Goal: Task Accomplishment & Management: Complete application form

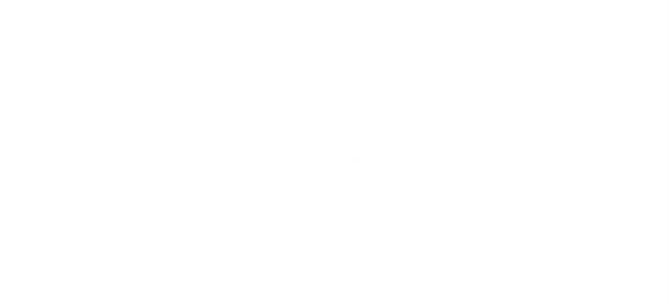
scroll to position [118, 0]
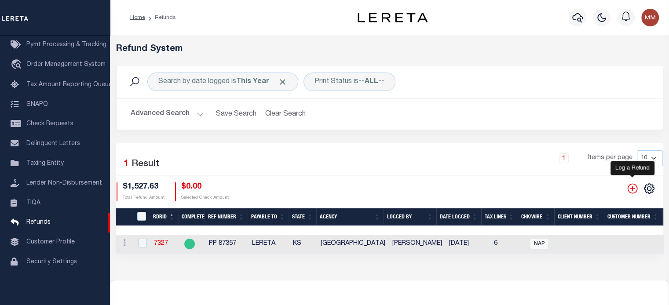
click at [633, 187] on icon "" at bounding box center [631, 188] width 11 height 11
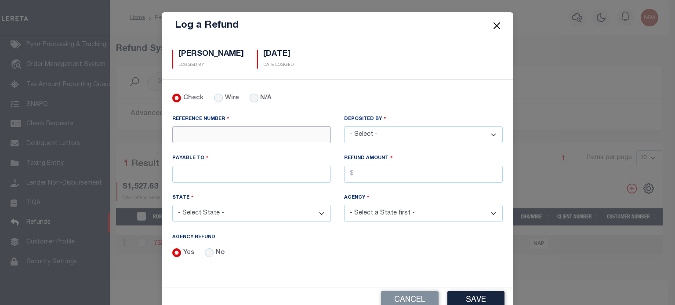
drag, startPoint x: 207, startPoint y: 135, endPoint x: 204, endPoint y: 127, distance: 8.3
click at [207, 132] on input "REFERENCE NUMBER" at bounding box center [251, 134] width 159 height 17
type input "2508"
click at [374, 136] on select "- Select - [PERSON_NAME] [PERSON_NAME] [PERSON_NAME] [PERSON_NAME] [PERSON_NAME…" at bounding box center [423, 134] width 159 height 17
select select "[PERSON_NAME]"
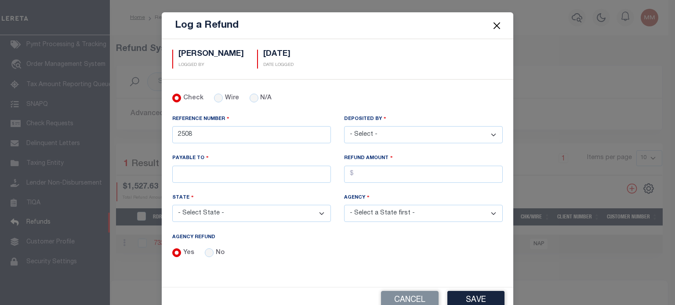
click at [344, 126] on select "- Select - [PERSON_NAME] [PERSON_NAME] [PERSON_NAME] [PERSON_NAME] [PERSON_NAME…" at bounding box center [423, 134] width 159 height 17
click at [211, 171] on input "PAYABLE TO" at bounding box center [251, 174] width 159 height 17
type input "LERETA"
drag, startPoint x: 405, startPoint y: 180, endPoint x: 396, endPoint y: 178, distance: 9.4
click at [401, 178] on input "AGENCY REFUND" at bounding box center [423, 174] width 159 height 17
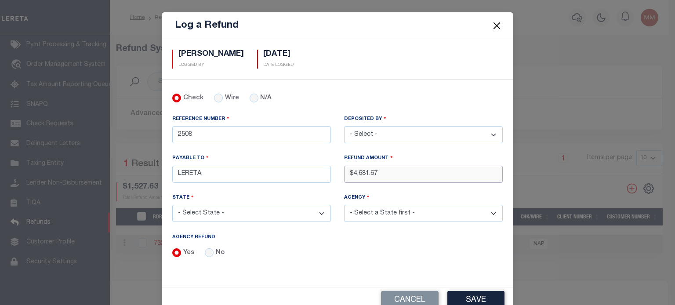
type input "$4,681.67"
click at [220, 211] on select "- Select State - [US_STATE] AL AR AZ CA CO [GEOGRAPHIC_DATA] [GEOGRAPHIC_DATA] …" at bounding box center [251, 213] width 159 height 17
select select "NY"
click at [172, 205] on select "- Select State - [US_STATE] AL AR AZ CA CO [GEOGRAPHIC_DATA] [GEOGRAPHIC_DATA] …" at bounding box center [251, 213] width 159 height 17
click at [393, 211] on select "- Select Agency - [PERSON_NAME][GEOGRAPHIC_DATA] [PERSON_NAME][GEOGRAPHIC_DATA]…" at bounding box center [423, 213] width 159 height 17
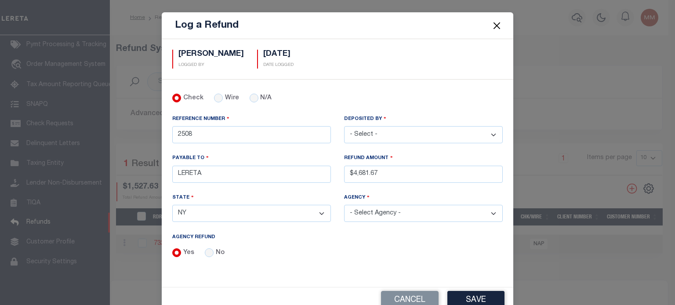
select select "3608716013"
click at [344, 205] on select "- Select Agency - [PERSON_NAME][GEOGRAPHIC_DATA] [PERSON_NAME][GEOGRAPHIC_DATA]…" at bounding box center [423, 213] width 159 height 17
click at [471, 296] on button "Save" at bounding box center [476, 300] width 57 height 19
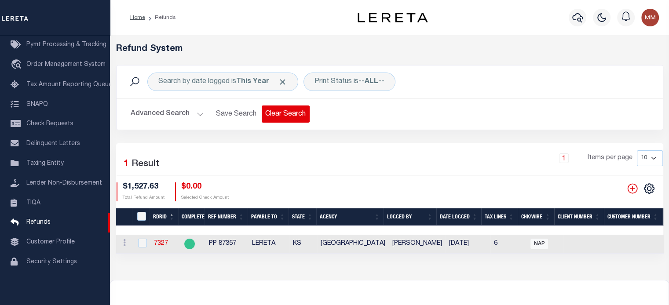
click at [289, 112] on button "Clear Search" at bounding box center [286, 114] width 48 height 17
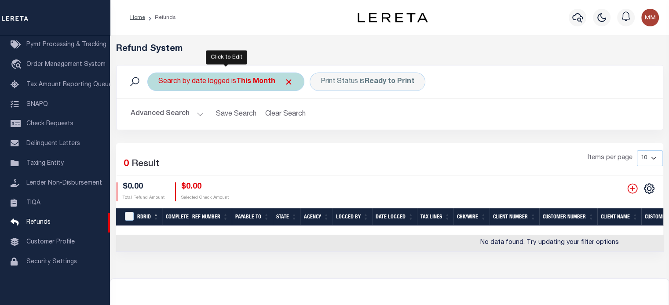
click at [189, 79] on div "Search by date logged is This Month" at bounding box center [225, 82] width 157 height 18
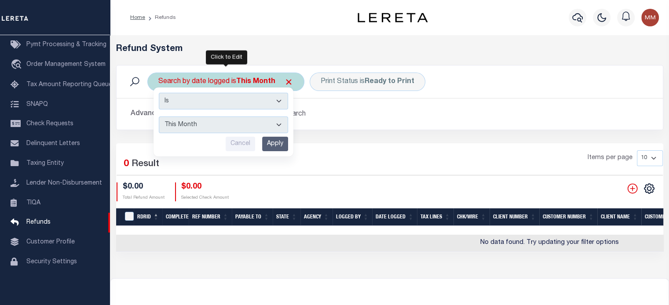
click at [183, 124] on select "This Month Last Month Last Three Months This Year Last Year" at bounding box center [223, 124] width 129 height 17
click at [159, 116] on select "This Month Last Month Last Three Months This Year Last Year" at bounding box center [223, 124] width 129 height 17
drag, startPoint x: 266, startPoint y: 141, endPoint x: 369, endPoint y: 102, distance: 110.6
click at [266, 141] on input "Apply" at bounding box center [275, 144] width 26 height 15
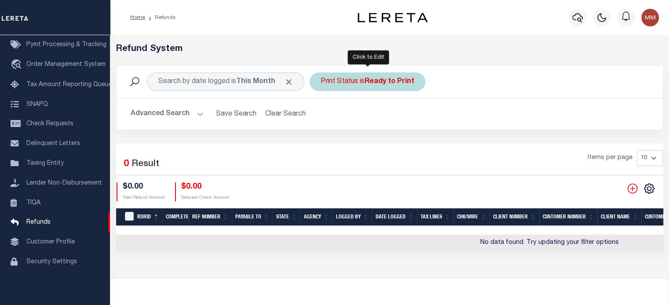
click at [364, 84] on div "Print Status is Ready to Print" at bounding box center [367, 82] width 116 height 18
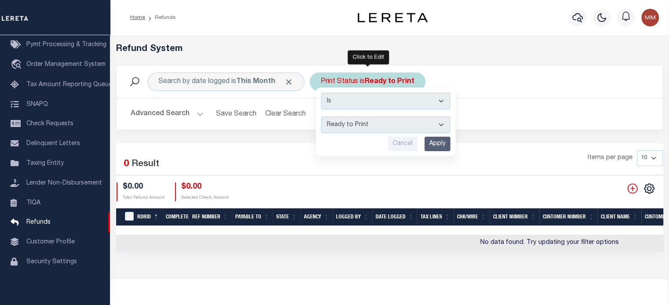
click at [362, 124] on select "--ALL-- Ready to Write Ready to Print Printed" at bounding box center [385, 124] width 129 height 17
select select "All"
click at [321, 116] on select "--ALL-- Ready to Write Ready to Print Printed" at bounding box center [385, 124] width 129 height 17
click at [440, 143] on input "Apply" at bounding box center [437, 144] width 26 height 15
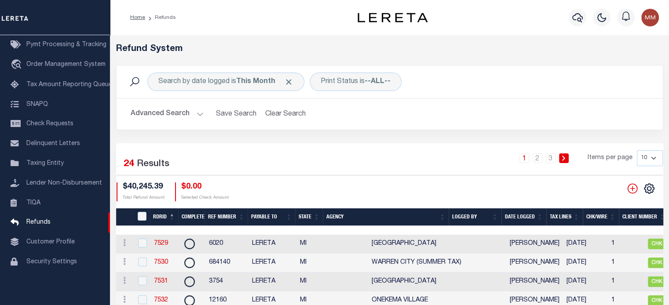
click at [535, 213] on th "Date Logged" at bounding box center [523, 217] width 45 height 18
click at [531, 215] on th "Date Logged" at bounding box center [523, 217] width 45 height 18
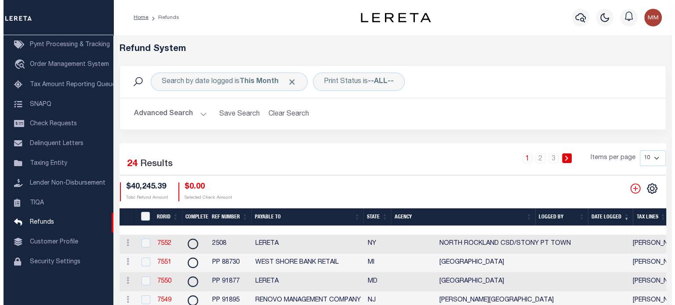
scroll to position [0, 550]
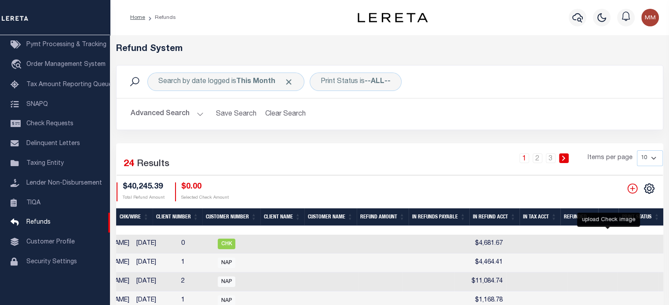
checkbox input "true"
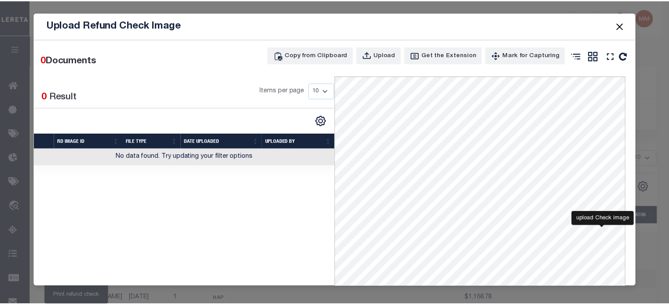
scroll to position [0, 469]
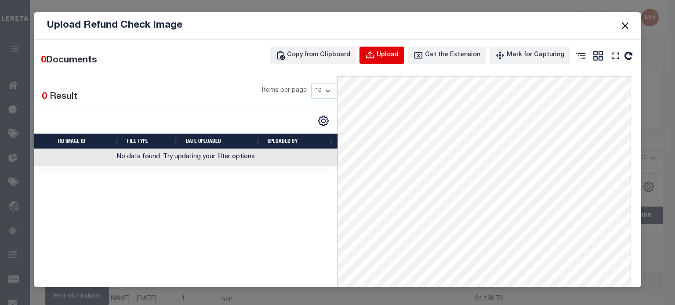
click at [383, 57] on div "Upload" at bounding box center [388, 56] width 22 height 10
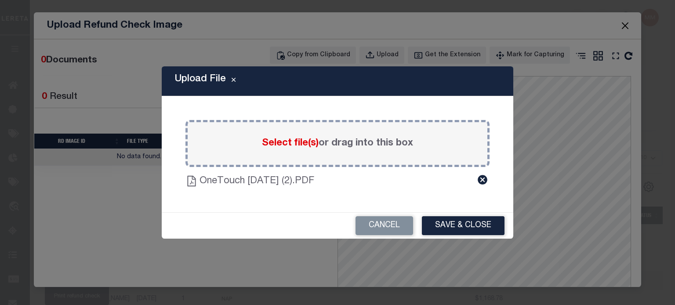
click at [450, 222] on button "Save & Close" at bounding box center [463, 225] width 83 height 19
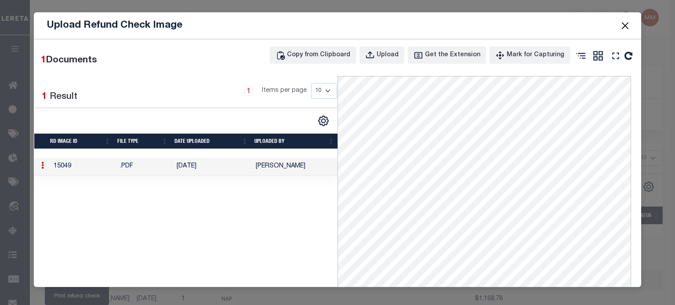
click at [626, 20] on button "Close" at bounding box center [624, 25] width 11 height 11
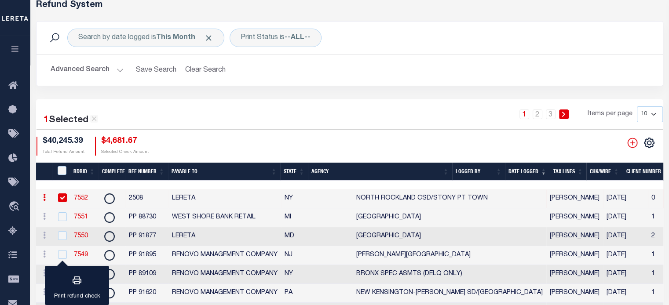
scroll to position [0, 0]
click at [77, 198] on link "7552" at bounding box center [81, 198] width 14 height 6
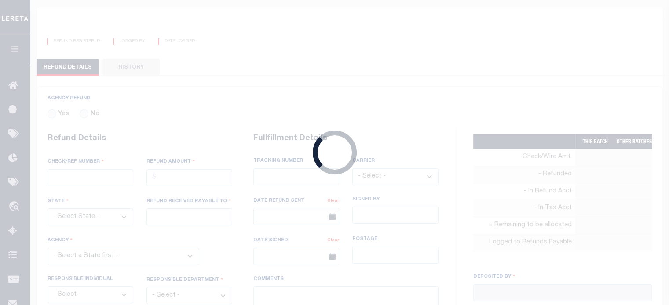
radio input "true"
type input "2508"
type input "$4,681.67"
select select "NY"
type input "LERETA"
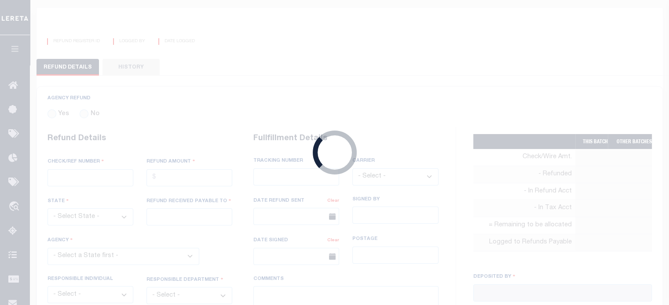
select select
type input "[PERSON_NAME]"
type input "[DATE]"
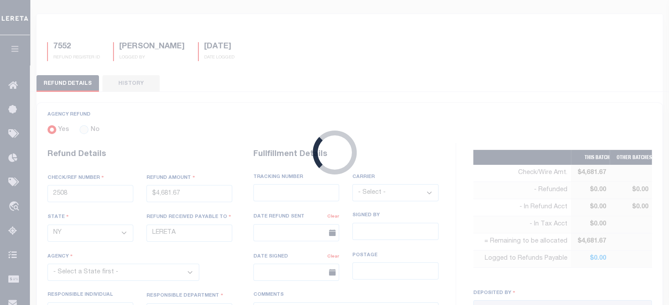
select select "3608716013"
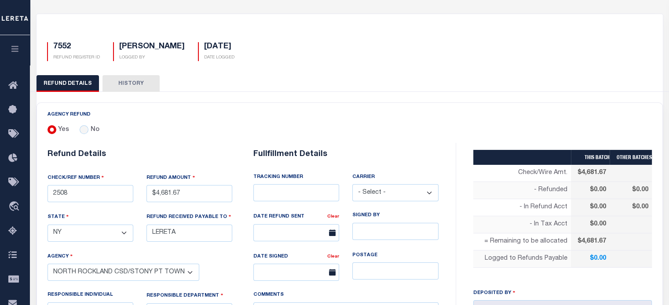
scroll to position [213, 0]
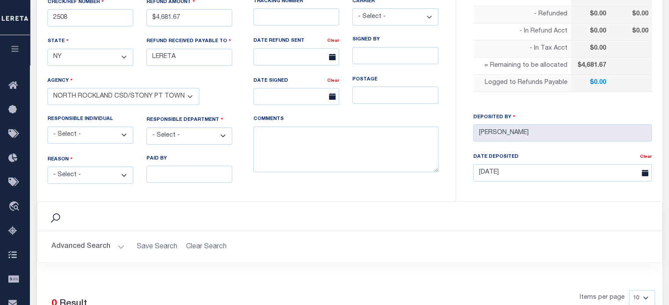
click at [102, 171] on select "- Select - Change In Value Discount Applied Duplicate Payment Exemption Applied…" at bounding box center [90, 175] width 86 height 17
select select "OVP"
click at [47, 167] on select "- Select - Change In Value Discount Applied Duplicate Payment Exemption Applied…" at bounding box center [90, 175] width 86 height 17
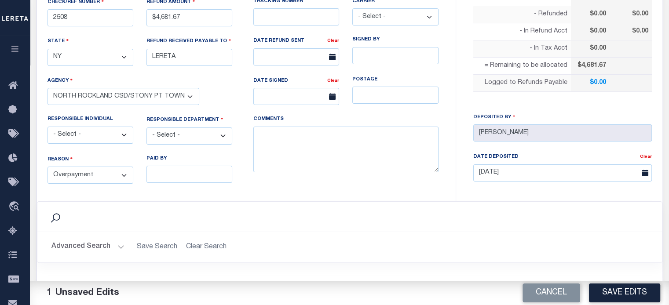
click at [193, 132] on select "- Select - 3rd Party Accounting AI Collector Customer Customer Service FactR JA…" at bounding box center [189, 135] width 86 height 17
select select "COL"
click at [146, 127] on select "- Select - 3rd Party Accounting AI Collector Customer Customer Service FactR JA…" at bounding box center [189, 135] width 86 height 17
click at [279, 150] on textarea "COMMENTS" at bounding box center [345, 150] width 185 height 46
type textarea "d"
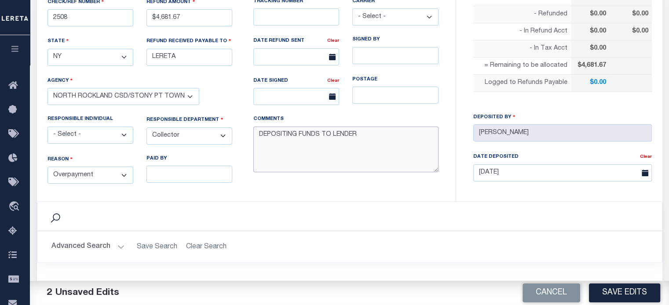
click at [370, 132] on textarea "DEPOSITING FUNDS TO LENDER" at bounding box center [345, 150] width 185 height 46
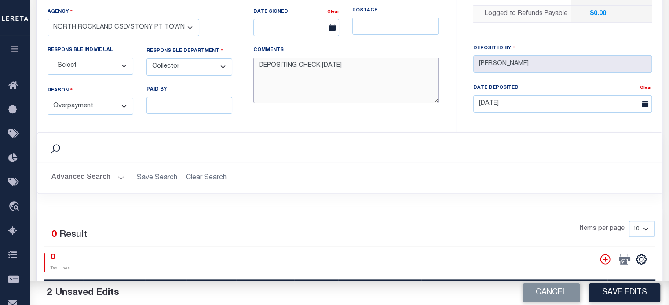
scroll to position [301, 0]
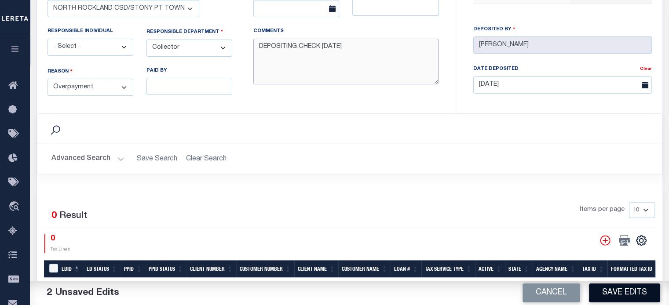
type textarea "DEPOSITING CHECK [DATE]"
drag, startPoint x: 616, startPoint y: 293, endPoint x: 614, endPoint y: 278, distance: 14.7
click at [616, 291] on button "Save Edits" at bounding box center [624, 293] width 71 height 19
type input "$4,681.67"
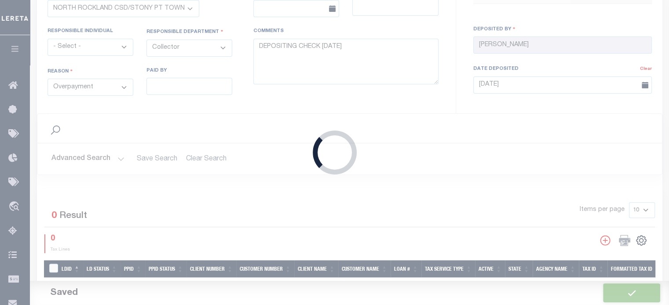
scroll to position [422, 0]
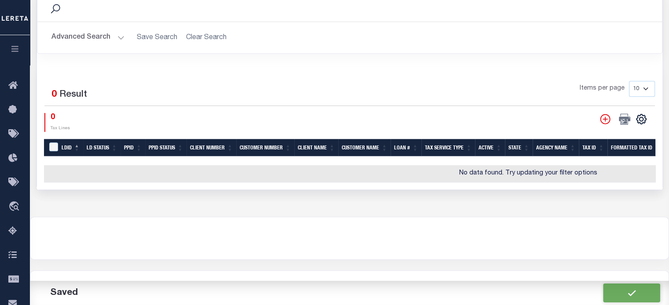
click at [602, 113] on icon "" at bounding box center [604, 118] width 11 height 11
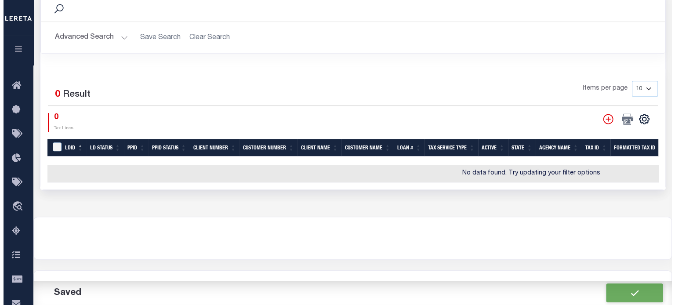
scroll to position [433, 0]
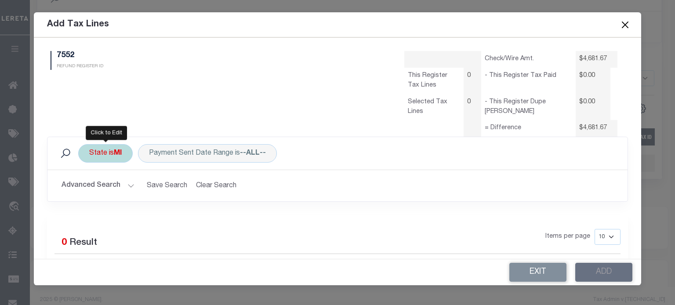
click at [107, 157] on div "State is MI" at bounding box center [105, 153] width 55 height 18
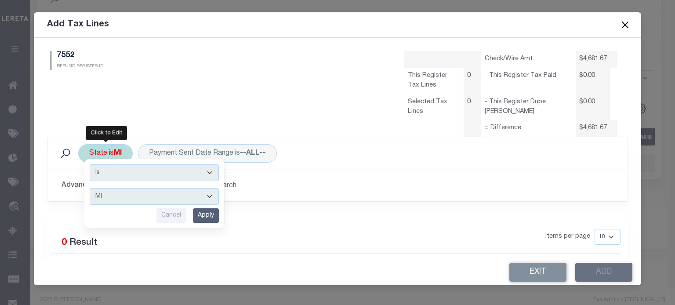
click at [108, 197] on select "AK AL AR AZ CA CO CT DC DE FL [GEOGRAPHIC_DATA] GU HI IA ID IL IN KS [GEOGRAPHI…" at bounding box center [154, 196] width 129 height 17
select select "NY"
click at [90, 188] on select "AK AL AR AZ CA CO CT DC DE FL [GEOGRAPHIC_DATA] GU HI IA ID IL IN KS [GEOGRAPHI…" at bounding box center [154, 196] width 129 height 17
click at [207, 211] on input "Apply" at bounding box center [206, 215] width 26 height 15
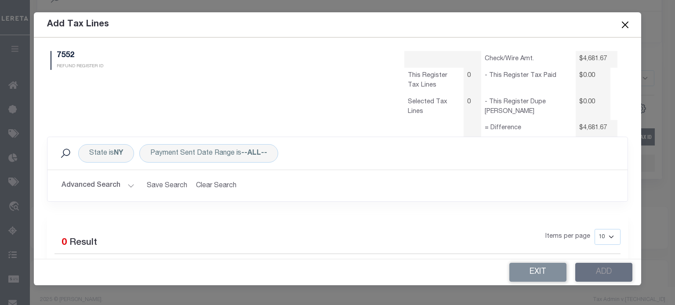
click at [104, 182] on button "Advanced Search" at bounding box center [98, 185] width 73 height 17
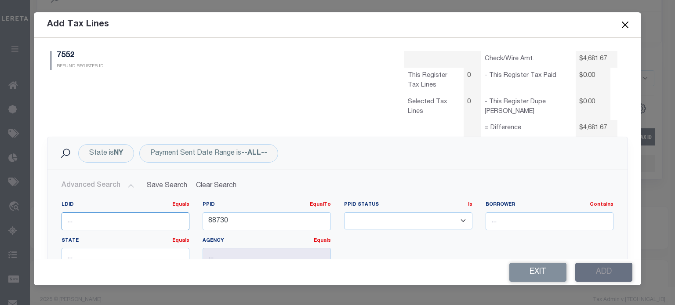
click at [118, 218] on input "number" at bounding box center [126, 221] width 128 height 18
type input "45841"
click at [244, 220] on input "88730" at bounding box center [267, 221] width 128 height 18
type input "8"
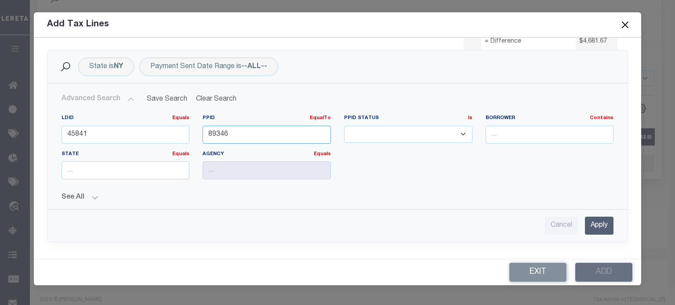
scroll to position [132, 0]
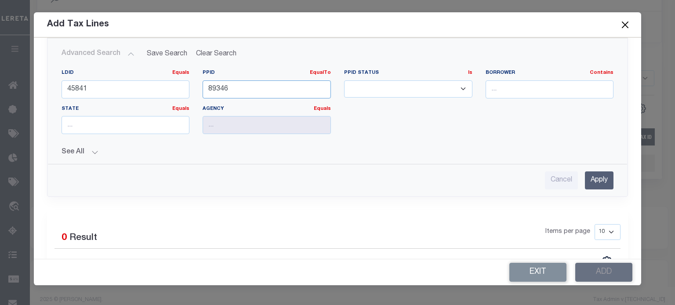
type input "89346"
click at [591, 181] on input "Apply" at bounding box center [599, 180] width 29 height 18
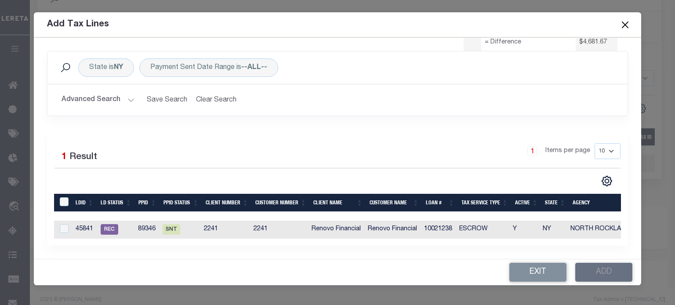
scroll to position [91, 0]
click at [62, 225] on input "checkbox" at bounding box center [64, 228] width 9 height 9
checkbox input "true"
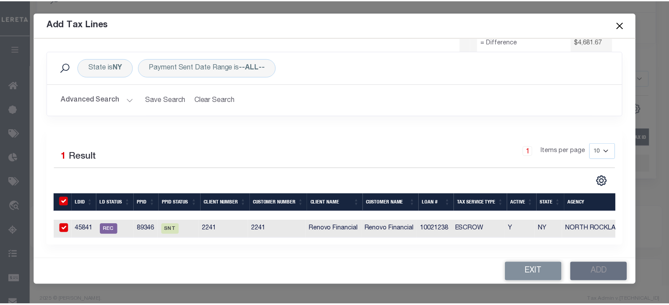
scroll to position [90, 0]
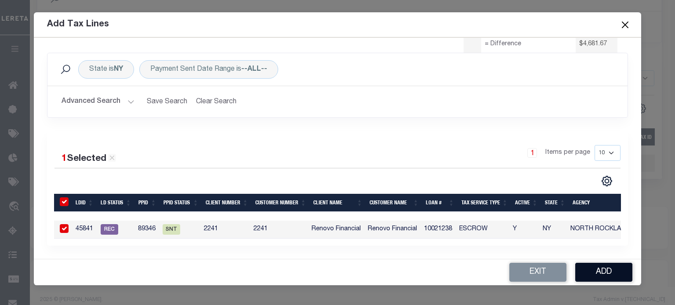
click at [601, 270] on button "Add" at bounding box center [603, 272] width 57 height 19
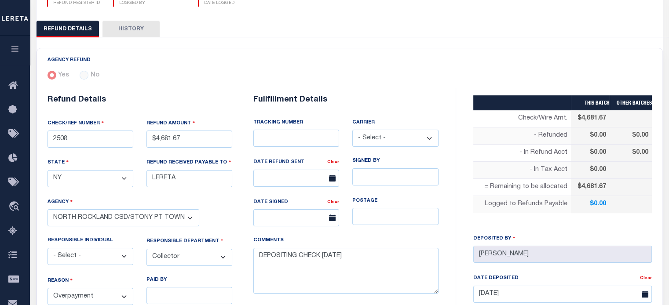
scroll to position [37, 0]
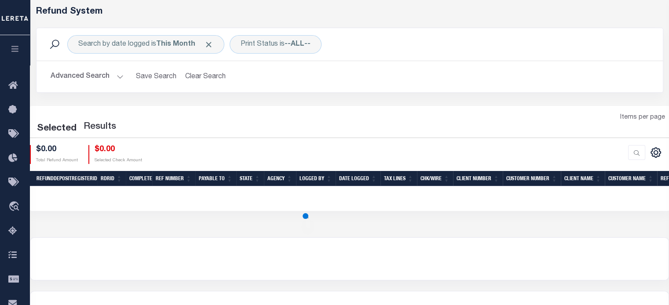
scroll to position [44, 0]
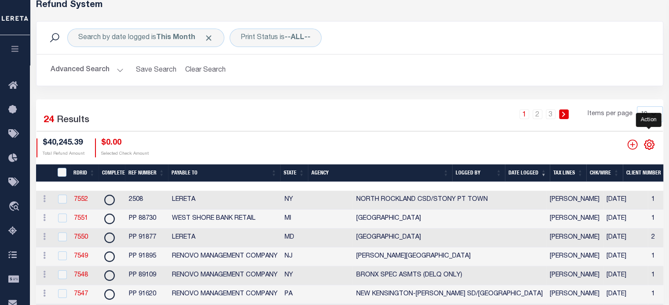
click at [645, 143] on icon "" at bounding box center [649, 145] width 10 height 10
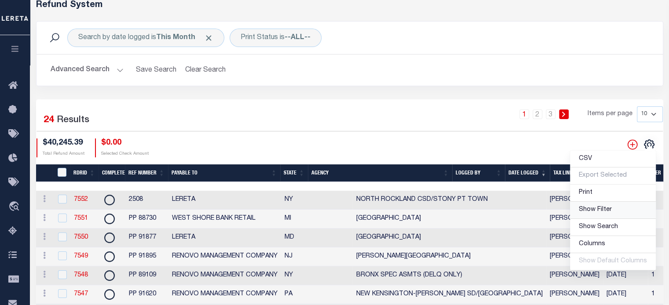
click at [601, 212] on span "Show Filter" at bounding box center [595, 210] width 33 height 6
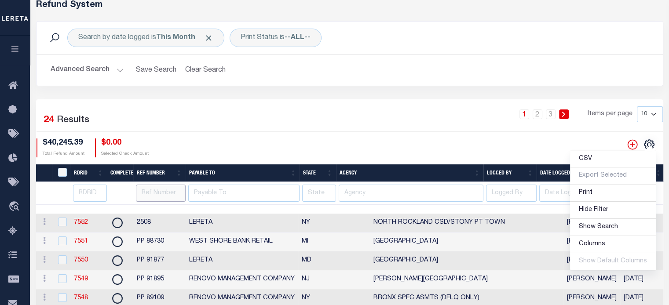
click at [147, 193] on input "text" at bounding box center [161, 193] width 50 height 17
type input "95783"
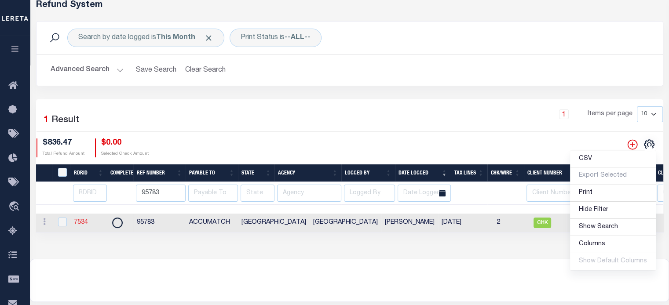
click at [84, 224] on link "7534" at bounding box center [81, 222] width 14 height 6
checkbox input "true"
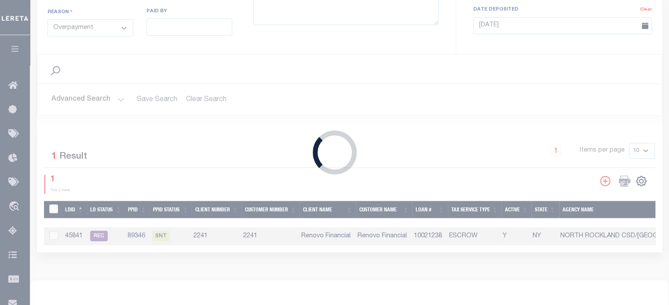
scroll to position [40, 0]
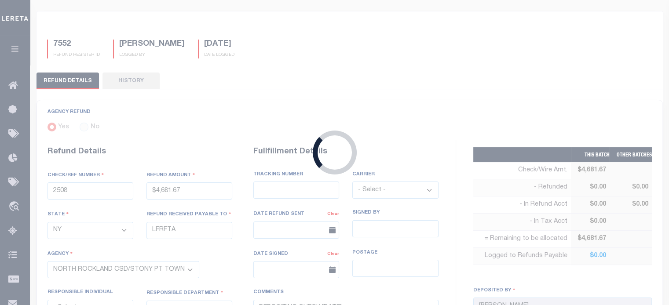
type input "95783"
type input "$836.47"
select select "[GEOGRAPHIC_DATA]"
type input "ACCUMATCH"
select select
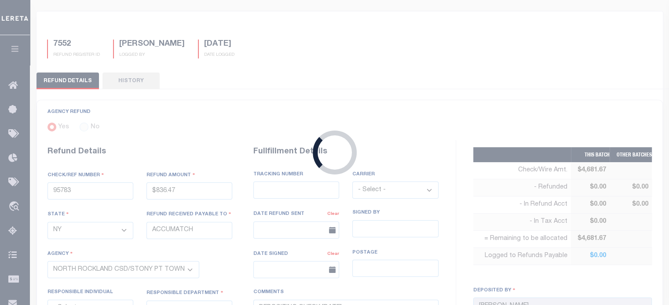
type textarea "DEPOSITING CK [DATE]"
type input "[DATE]"
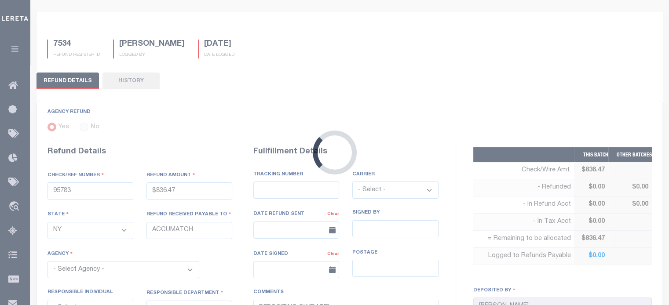
select select "4818100000"
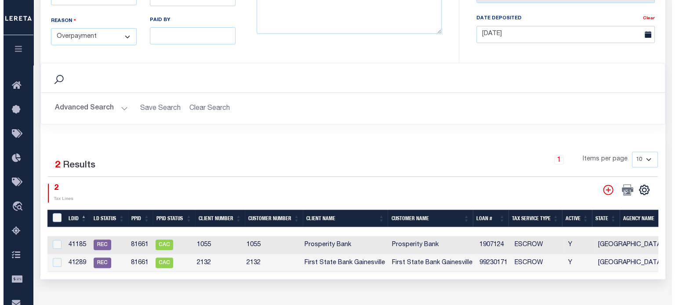
scroll to position [396, 0]
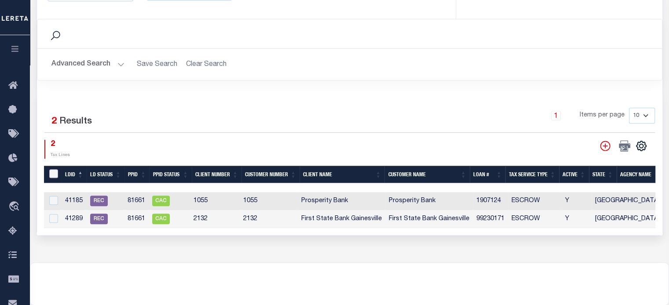
click at [57, 169] on input "LDBatchId" at bounding box center [53, 173] width 9 height 9
checkbox input "true"
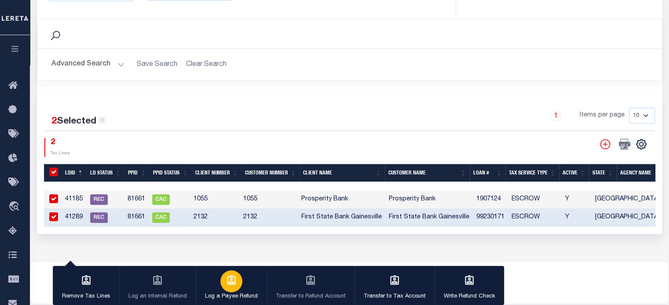
click at [220, 282] on div "button" at bounding box center [231, 281] width 22 height 22
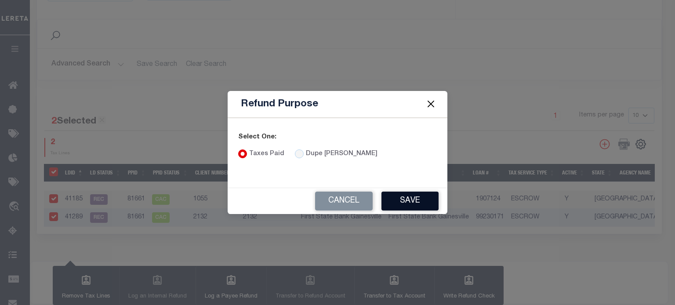
click at [396, 204] on button "Save" at bounding box center [410, 201] width 57 height 19
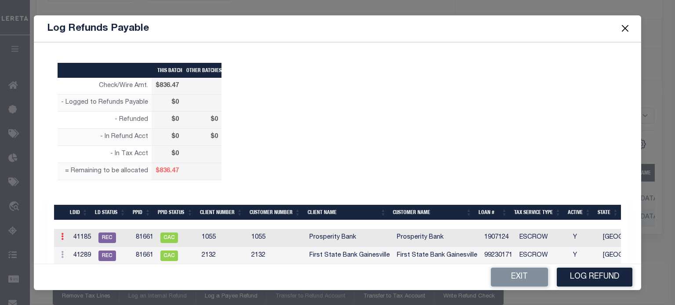
click at [63, 237] on link at bounding box center [63, 237] width 10 height 7
click at [73, 260] on link "Edit" at bounding box center [78, 265] width 40 height 15
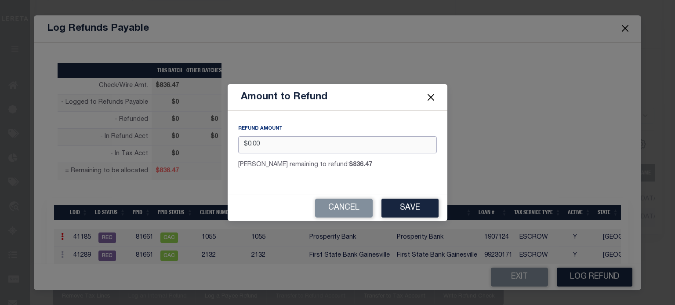
drag, startPoint x: 265, startPoint y: 146, endPoint x: 251, endPoint y: 132, distance: 19.3
click at [251, 139] on input "$0.00" at bounding box center [337, 144] width 199 height 17
type input "$"
click at [396, 210] on button "Save" at bounding box center [410, 208] width 57 height 19
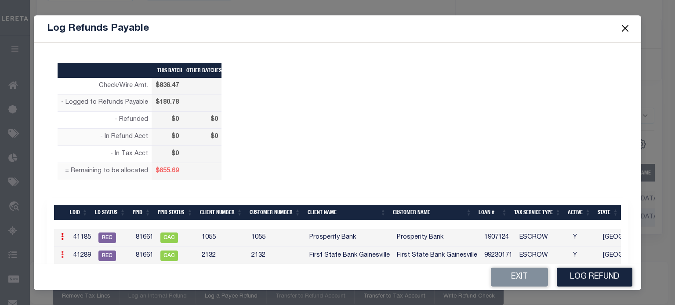
click at [62, 253] on icon at bounding box center [62, 254] width 3 height 7
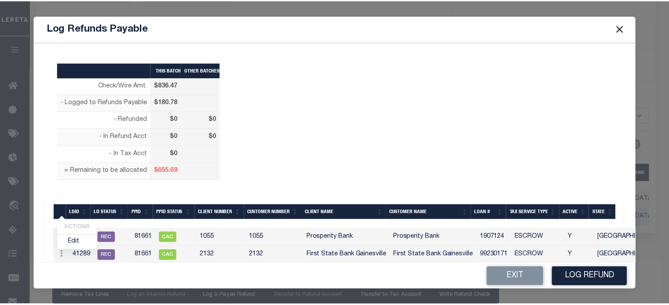
scroll to position [21, 0]
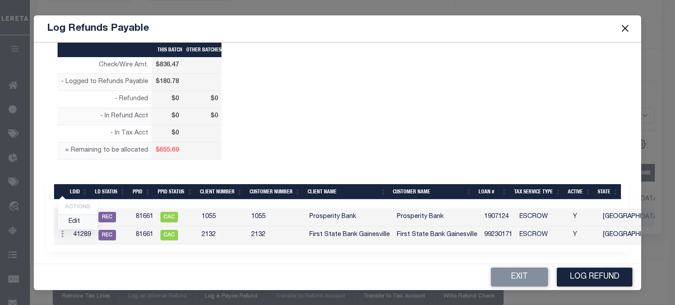
click at [73, 223] on link "Edit" at bounding box center [78, 222] width 40 height 15
type input "$0.00"
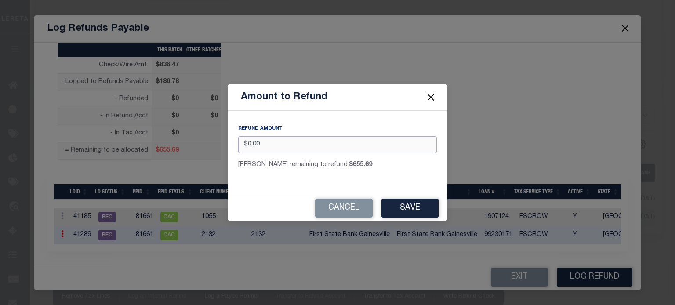
drag, startPoint x: 186, startPoint y: 138, endPoint x: 99, endPoint y: 131, distance: 87.3
click at [103, 131] on div "Amount to Refund REFUND AMOUNT $0.00 [PERSON_NAME] remaining to refund: $655.69…" at bounding box center [337, 152] width 675 height 305
type input "$655.69"
click at [410, 208] on button "Save" at bounding box center [410, 208] width 57 height 19
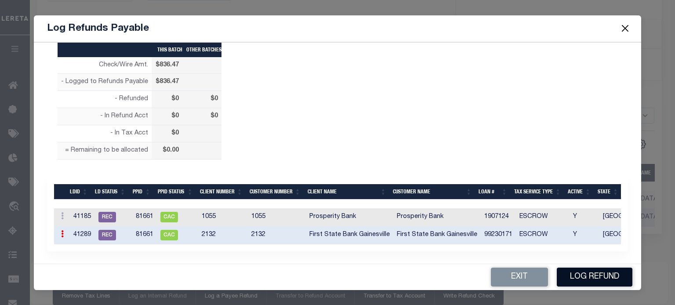
click at [588, 279] on button "Log Refund" at bounding box center [595, 277] width 76 height 19
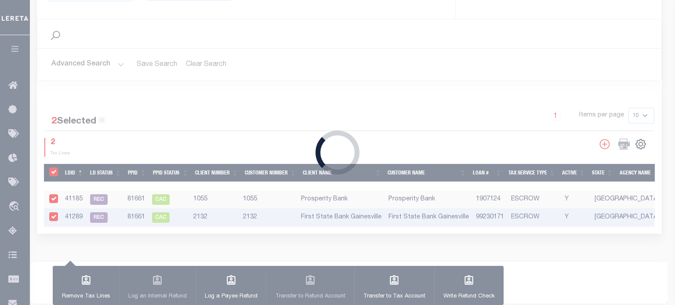
type input "$836.47"
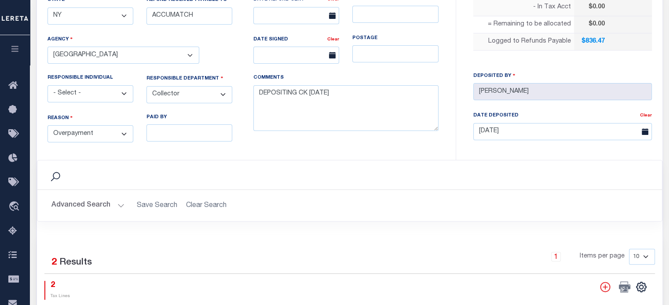
scroll to position [352, 0]
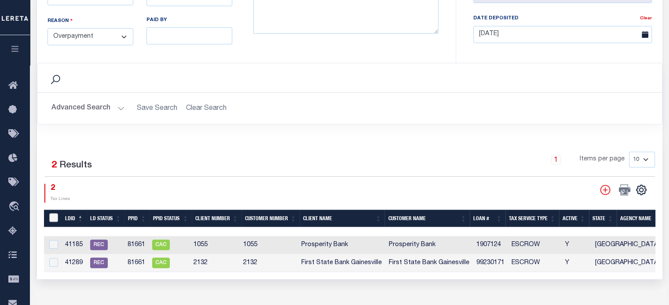
drag, startPoint x: 54, startPoint y: 211, endPoint x: 127, endPoint y: 210, distance: 73.0
click at [54, 213] on input "LDBatchId" at bounding box center [53, 217] width 9 height 9
checkbox input "true"
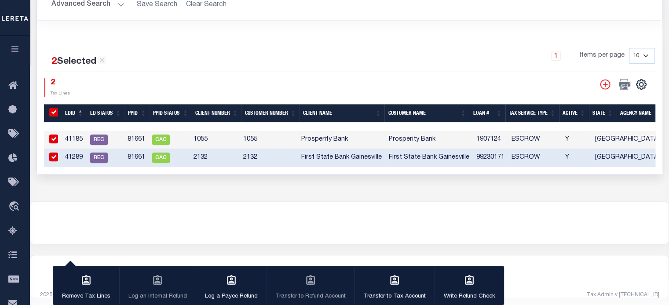
scroll to position [460, 0]
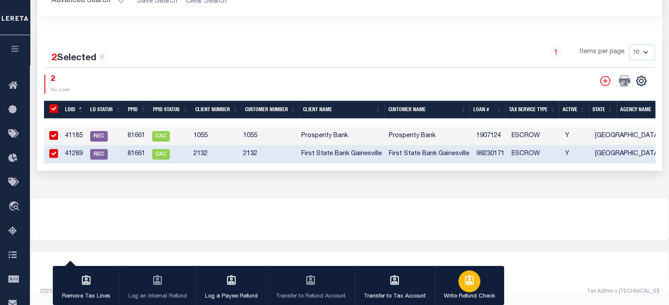
click at [466, 279] on icon "button" at bounding box center [469, 280] width 9 height 10
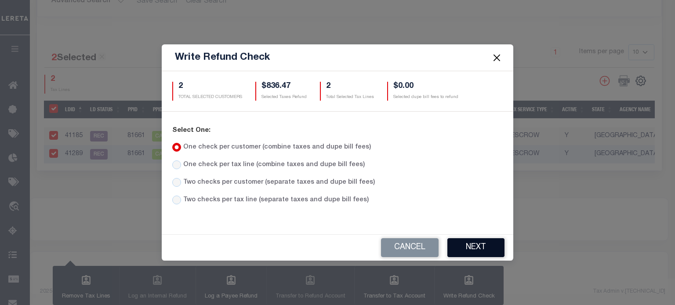
click at [473, 243] on button "Next" at bounding box center [476, 247] width 57 height 19
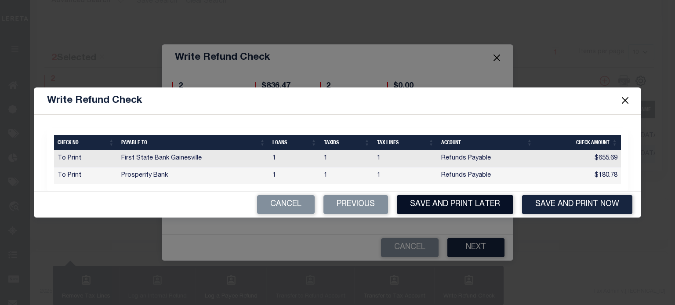
click at [442, 203] on button "Save and Print Later" at bounding box center [455, 204] width 116 height 19
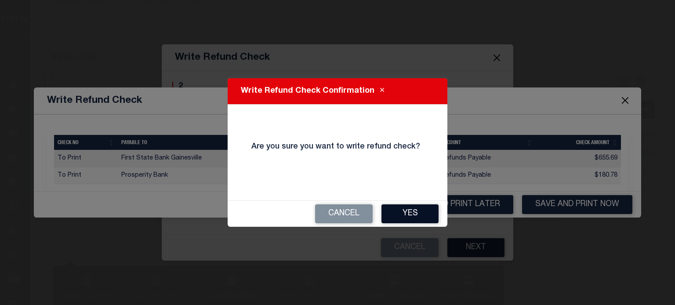
click at [415, 214] on button "Yes" at bounding box center [410, 213] width 57 height 19
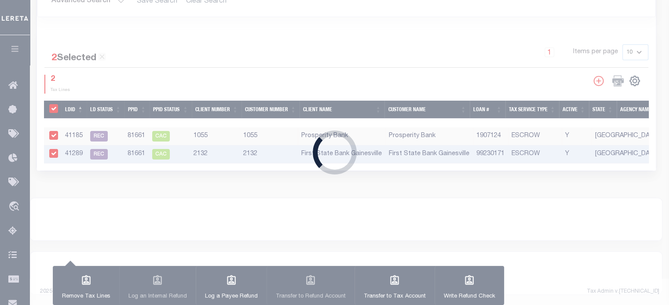
type input "$836.47"
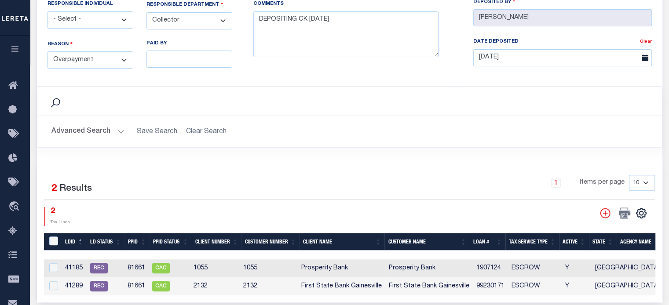
scroll to position [197, 0]
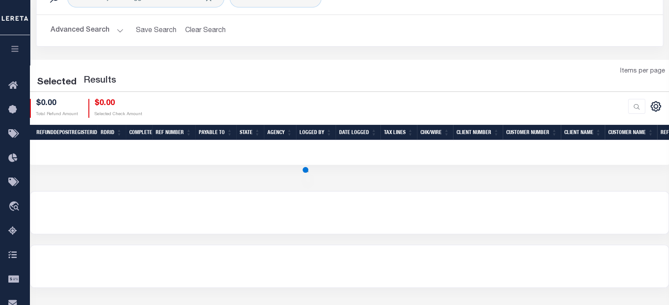
scroll to position [44, 0]
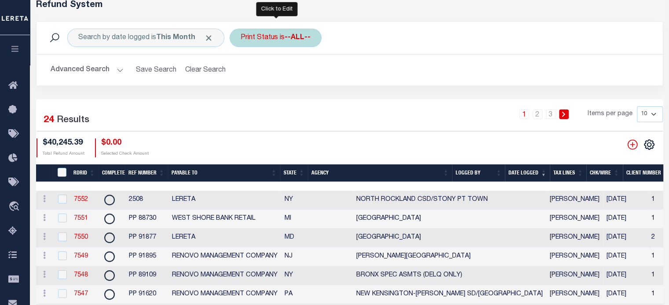
click at [275, 40] on div "Print Status is --ALL--" at bounding box center [275, 38] width 92 height 18
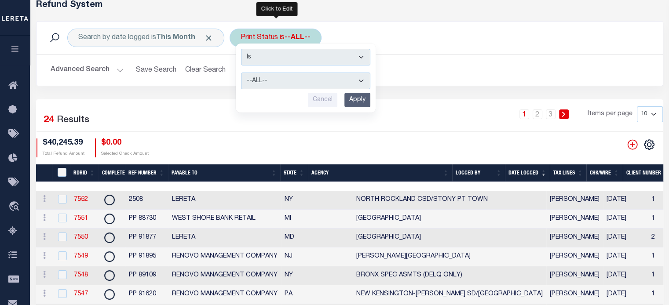
click at [272, 81] on select "--ALL-- Ready to Write Ready to Print Printed" at bounding box center [305, 81] width 129 height 17
select select "Ready to Print"
click at [241, 73] on select "--ALL-- Ready to Write Ready to Print Printed" at bounding box center [305, 81] width 129 height 17
click at [353, 99] on input "Apply" at bounding box center [357, 100] width 26 height 15
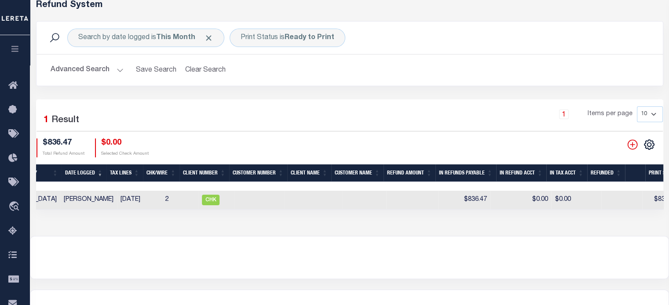
scroll to position [0, 297]
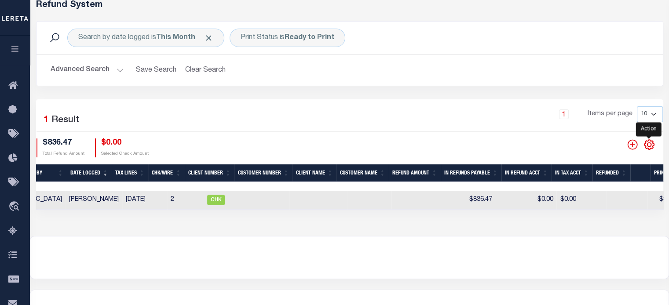
click at [646, 145] on icon "" at bounding box center [648, 144] width 11 height 11
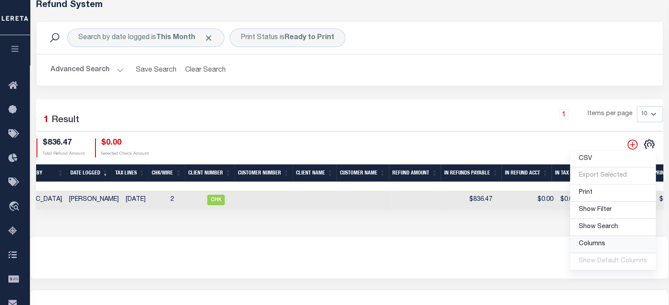
click at [590, 242] on span "Columns" at bounding box center [592, 244] width 26 height 6
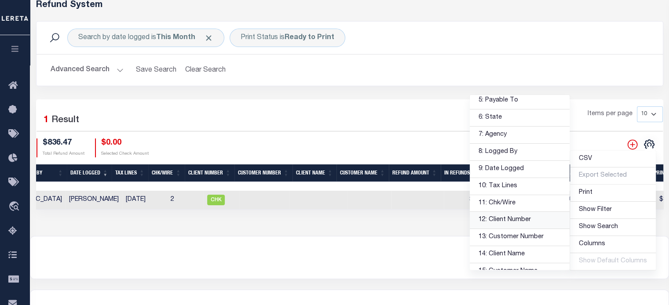
click at [507, 220] on link "12: Client Number" at bounding box center [519, 220] width 100 height 17
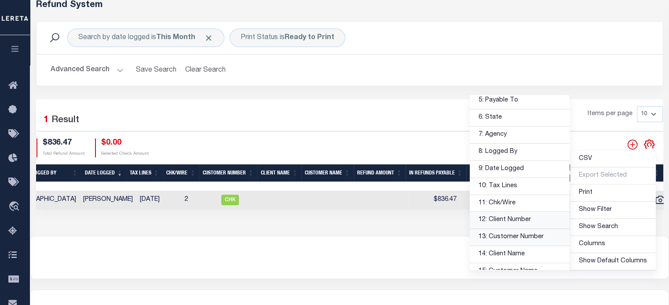
click at [506, 237] on link "13: Customer Number" at bounding box center [519, 237] width 100 height 17
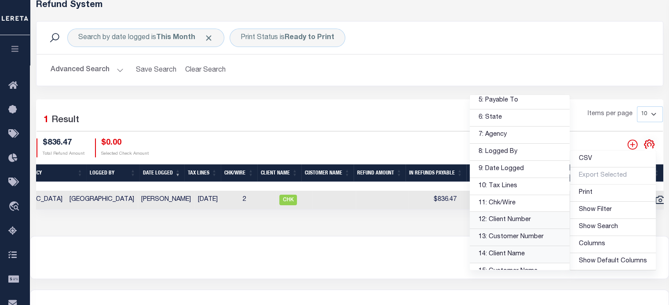
click at [503, 250] on link "14: Client Name" at bounding box center [519, 254] width 100 height 17
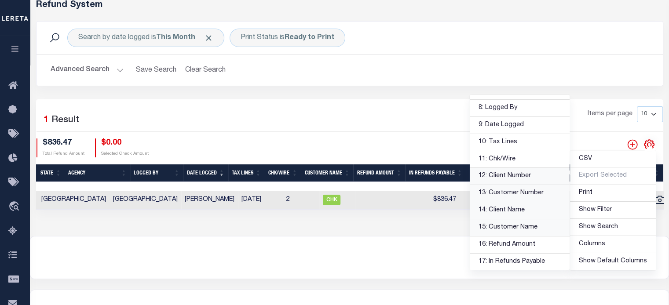
click at [488, 227] on link "15: Customer Name" at bounding box center [519, 227] width 100 height 17
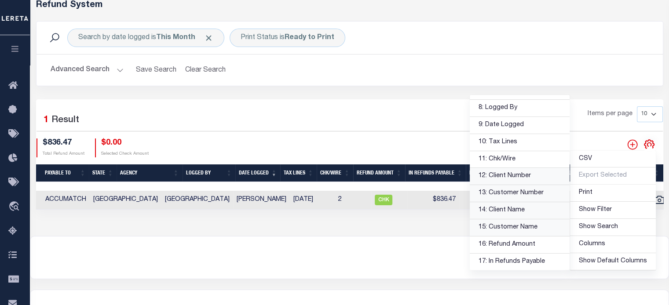
click at [408, 245] on div at bounding box center [349, 258] width 638 height 42
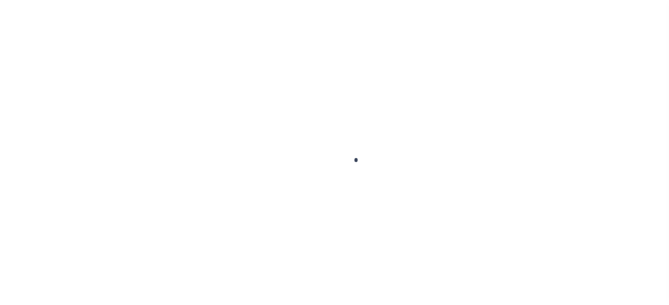
scroll to position [118, 0]
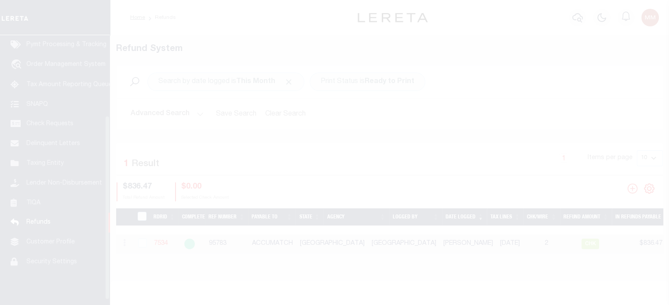
scroll to position [118, 0]
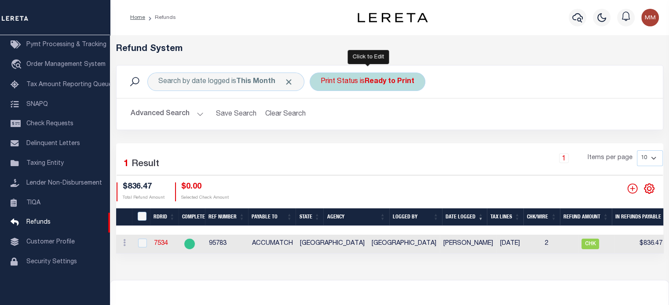
click at [378, 83] on b "Ready to Print" at bounding box center [389, 81] width 50 height 7
select select "Ready to Print"
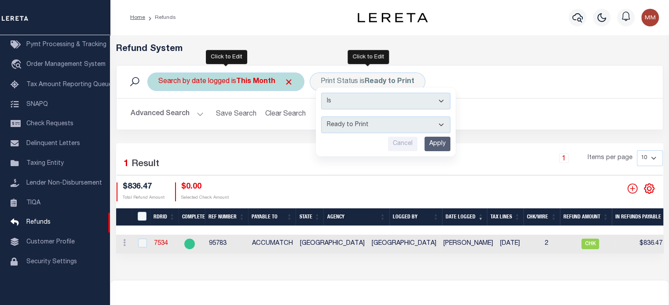
click at [238, 83] on b "This Month" at bounding box center [255, 81] width 39 height 7
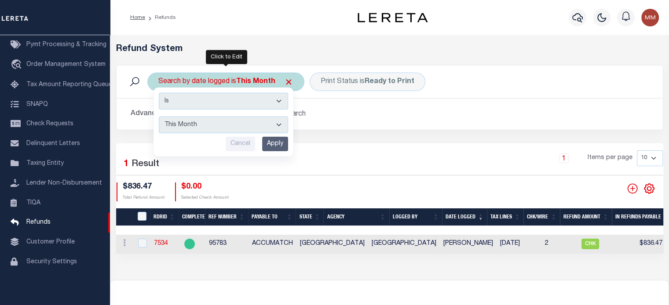
click at [205, 125] on select "This Month Last Month Last Three Months This Year Last Year" at bounding box center [223, 124] width 129 height 17
select select "Last Three Months"
click at [159, 116] on select "This Month Last Month Last Three Months This Year Last Year" at bounding box center [223, 124] width 129 height 17
click at [273, 145] on input "Apply" at bounding box center [275, 144] width 26 height 15
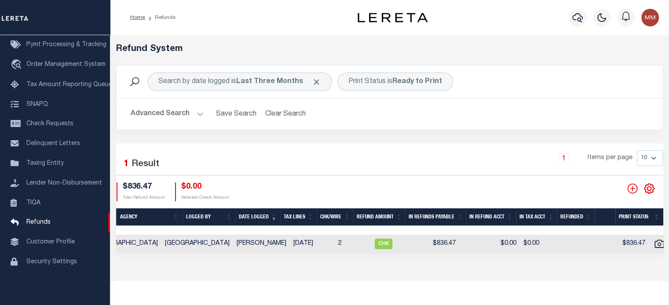
scroll to position [0, 0]
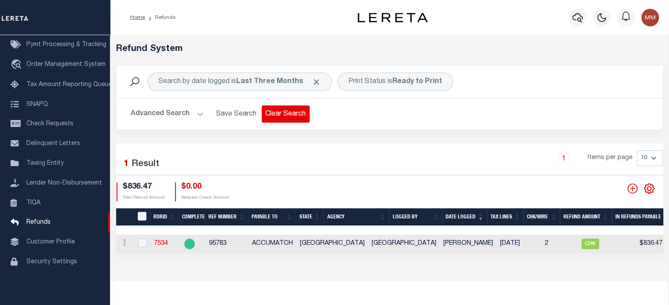
click at [289, 109] on button "Clear Search" at bounding box center [286, 114] width 48 height 17
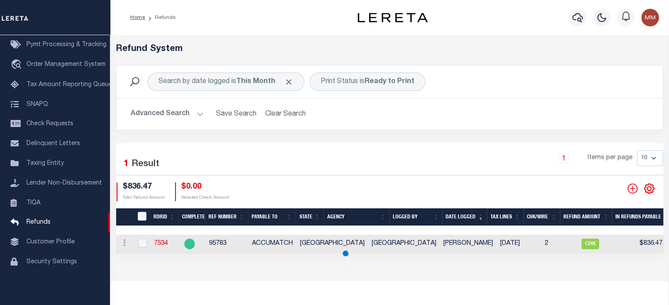
click at [289, 109] on button "Clear Search" at bounding box center [286, 114] width 48 height 17
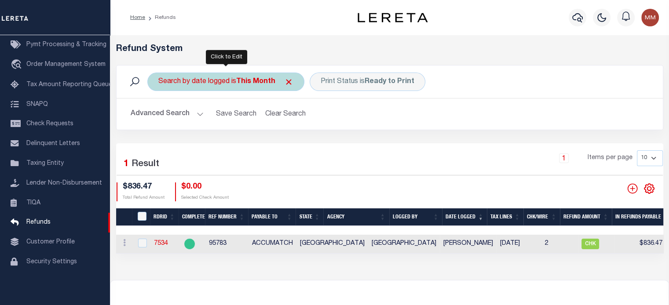
click at [243, 78] on b "This Month" at bounding box center [255, 81] width 39 height 7
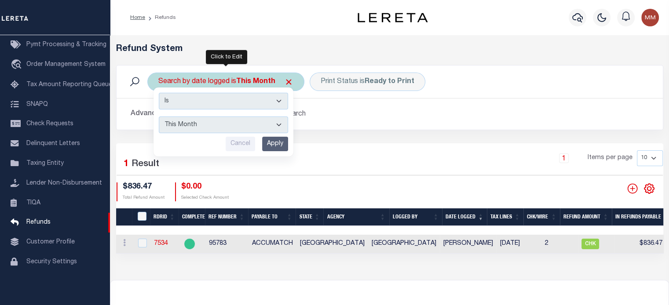
click at [199, 125] on select "This Month Last Month Last Three Months This Year Last Year" at bounding box center [223, 124] width 129 height 17
select select "Last Three Months"
click at [159, 116] on select "This Month Last Month Last Three Months This Year Last Year" at bounding box center [223, 124] width 129 height 17
click at [273, 143] on input "Apply" at bounding box center [275, 144] width 26 height 15
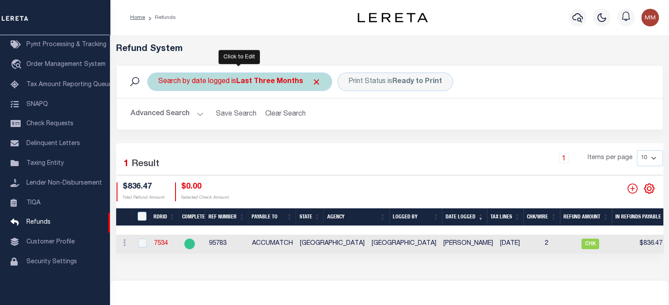
click at [285, 86] on div "Search by date logged is Last Three Months" at bounding box center [239, 82] width 185 height 18
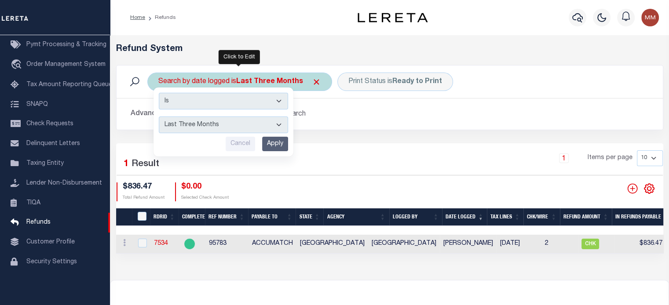
click at [247, 127] on select "This Month Last Month Last Three Months This Year Last Year" at bounding box center [223, 124] width 129 height 17
select select "This Year"
click at [159, 116] on select "This Month Last Month Last Three Months This Year Last Year" at bounding box center [223, 124] width 129 height 17
click at [281, 142] on input "Apply" at bounding box center [275, 144] width 26 height 15
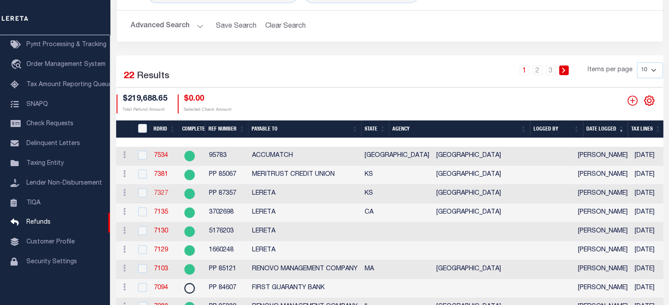
click at [160, 194] on link "7327" at bounding box center [161, 193] width 14 height 6
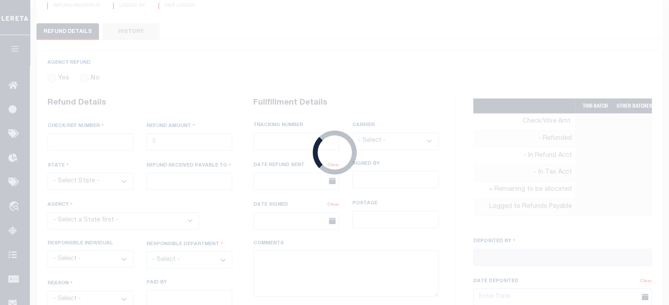
radio input "true"
type input "PP 87357"
type input "$1,527.63"
select select "KS"
type input "LERETA"
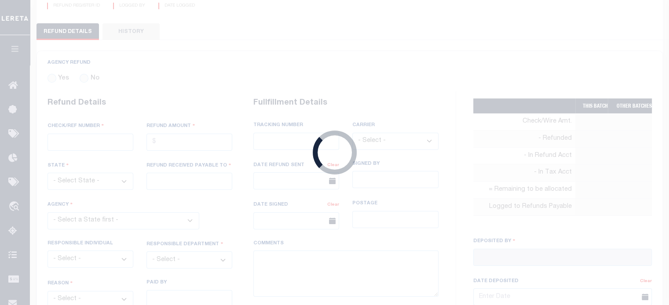
select select
select select "[PERSON_NAME]"
select select "OTH"
select select "OVP"
type textarea "THIS IS FROM THE RFR REPORT"
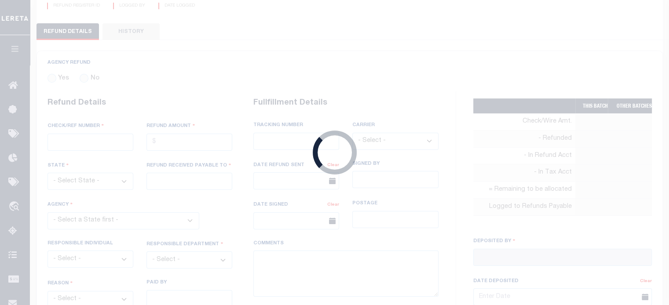
type input "[PERSON_NAME]"
type input "[DATE]"
select select "2017300000"
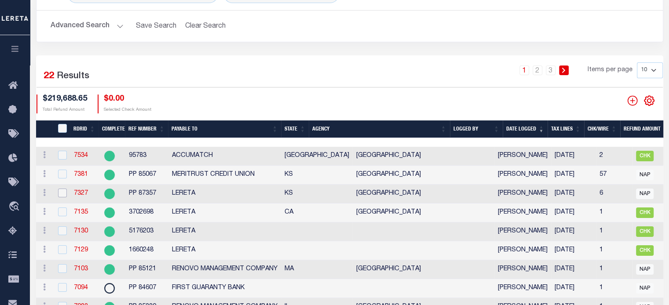
click at [62, 196] on input "checkbox" at bounding box center [62, 193] width 9 height 9
checkbox input "true"
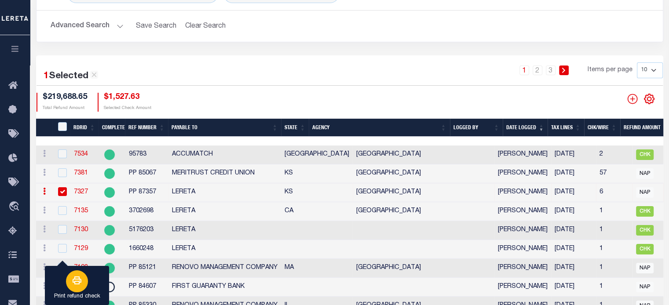
click at [98, 275] on button "Print refund check" at bounding box center [77, 286] width 64 height 40
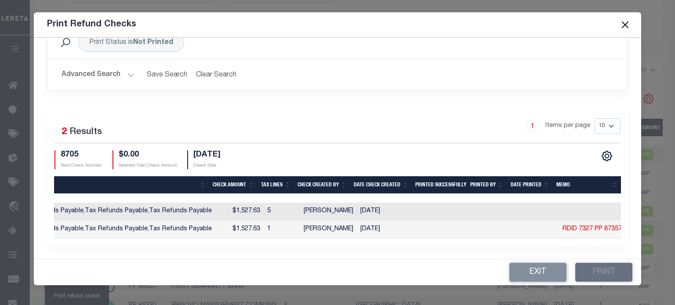
click at [590, 226] on link "RDID 7327 PP 87357" at bounding box center [592, 229] width 59 height 6
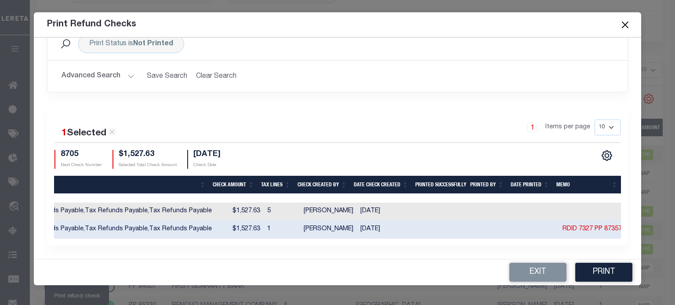
click at [590, 226] on link "RDID 7327 PP 87357" at bounding box center [592, 229] width 59 height 6
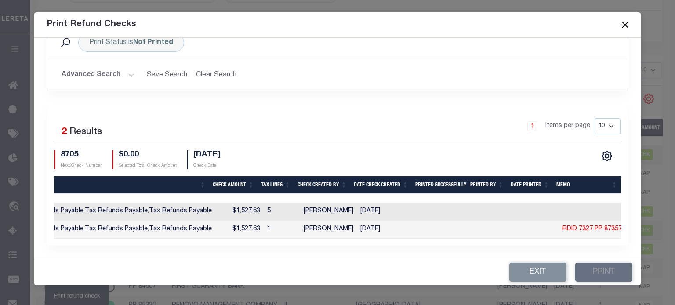
click at [581, 227] on td "RDID 7327 PP 87357" at bounding box center [592, 230] width 66 height 18
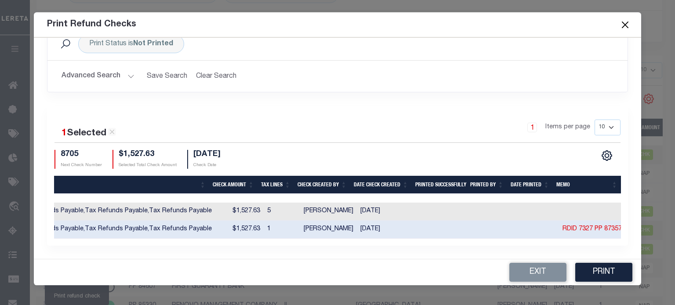
click at [579, 226] on link "RDID 7327 PP 87357" at bounding box center [592, 229] width 59 height 6
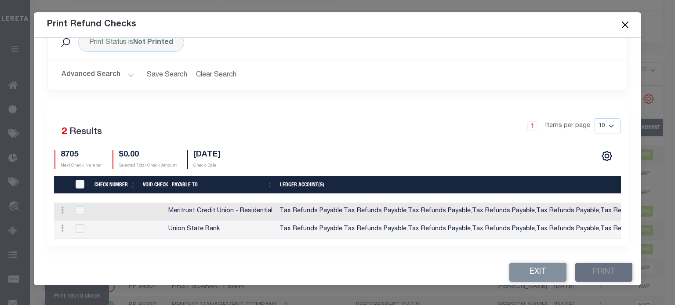
click at [60, 224] on div "ACTIONS Memo Void Check" at bounding box center [62, 229] width 9 height 11
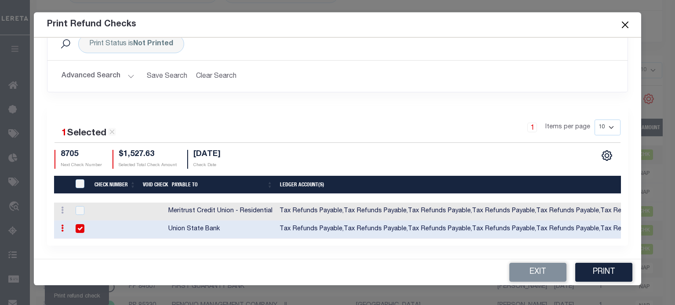
click at [81, 224] on input "checkbox" at bounding box center [80, 228] width 9 height 9
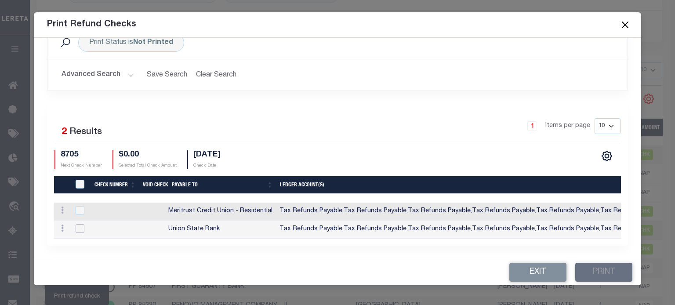
click at [80, 224] on input "checkbox" at bounding box center [80, 228] width 9 height 9
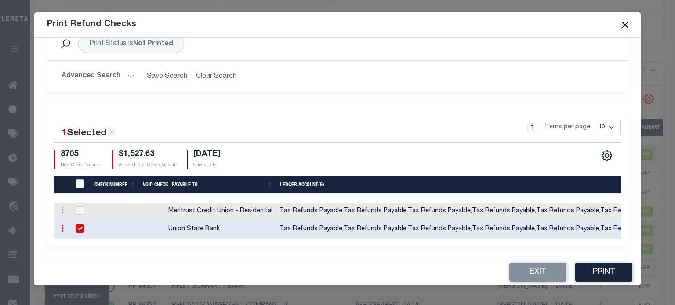
drag, startPoint x: 80, startPoint y: 221, endPoint x: 63, endPoint y: 226, distance: 17.9
click at [63, 226] on link at bounding box center [63, 229] width 10 height 7
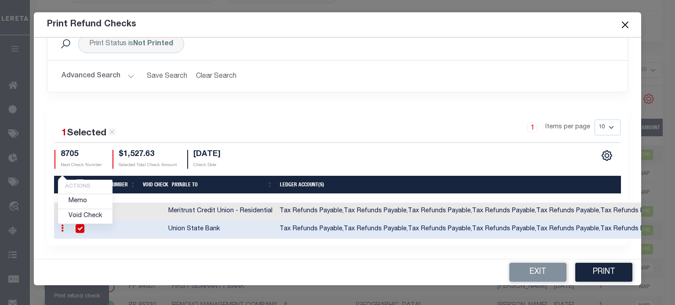
scroll to position [23, 0]
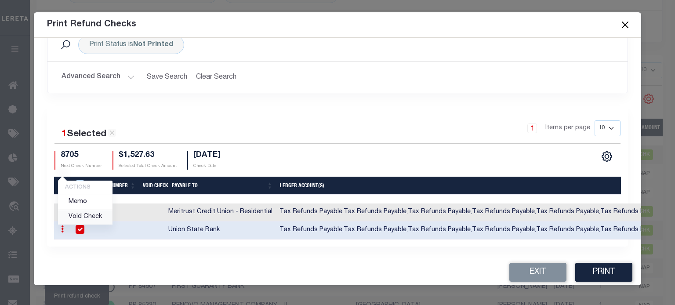
click at [81, 218] on link "Void Check" at bounding box center [85, 217] width 55 height 15
checkbox input "false"
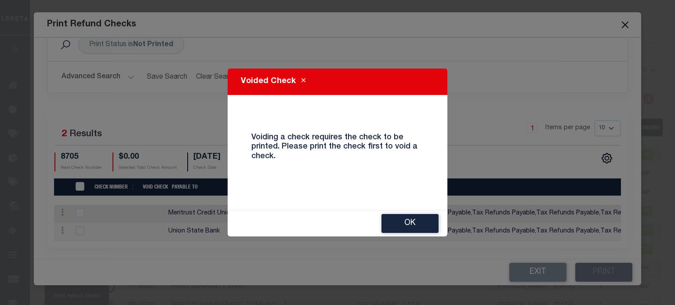
click at [410, 226] on button "Ok" at bounding box center [410, 223] width 57 height 19
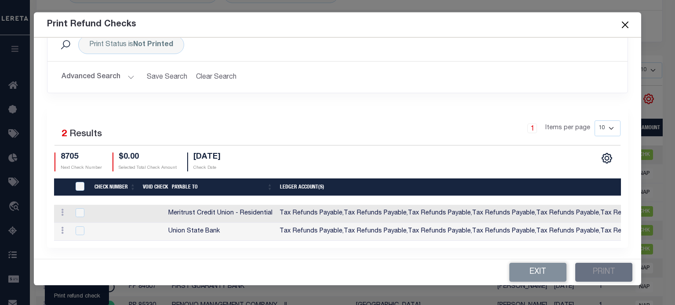
scroll to position [0, 64]
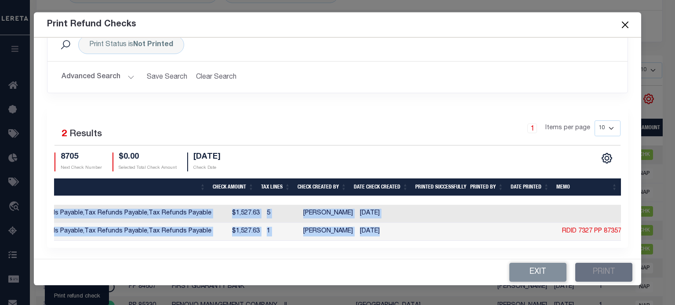
drag, startPoint x: 540, startPoint y: 234, endPoint x: 670, endPoint y: 227, distance: 130.8
click at [668, 227] on form "Print Refund Checks Print Status is Not Printed Search Advanced Search Save Sea…" at bounding box center [337, 148] width 675 height 273
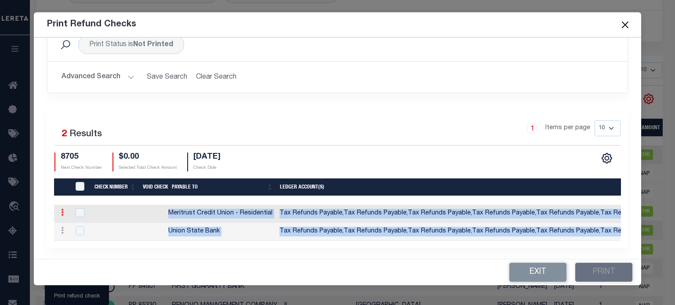
click at [63, 210] on link at bounding box center [63, 213] width 10 height 7
click at [81, 240] on link "Memo" at bounding box center [85, 241] width 55 height 15
checkbox input "true"
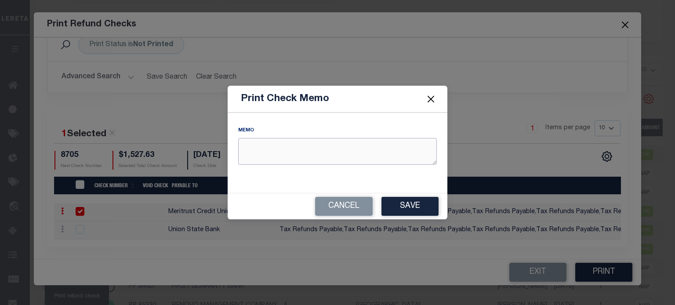
click at [313, 157] on textarea "REFUND AMOUNT" at bounding box center [337, 151] width 199 height 27
type textarea "RDID 7327 PP 87357"
click at [419, 201] on button "Save" at bounding box center [410, 206] width 57 height 19
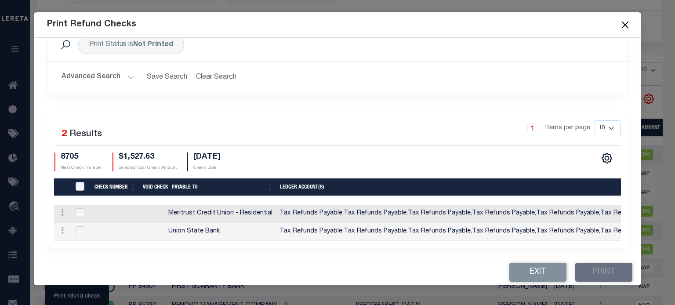
click at [76, 186] on input "TIQA Select" at bounding box center [80, 186] width 9 height 9
checkbox input "true"
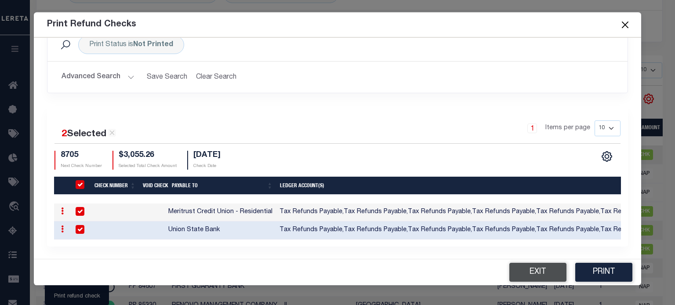
click at [535, 279] on button "Exit" at bounding box center [538, 272] width 57 height 19
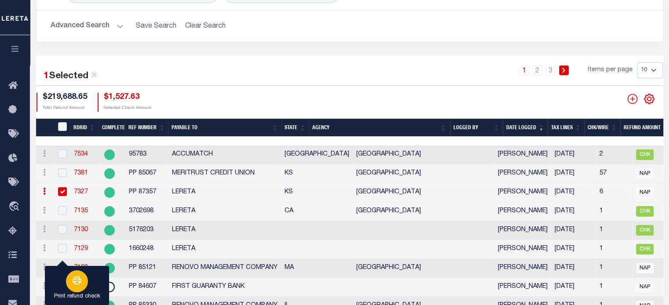
click at [93, 274] on button "Print refund check" at bounding box center [77, 286] width 64 height 40
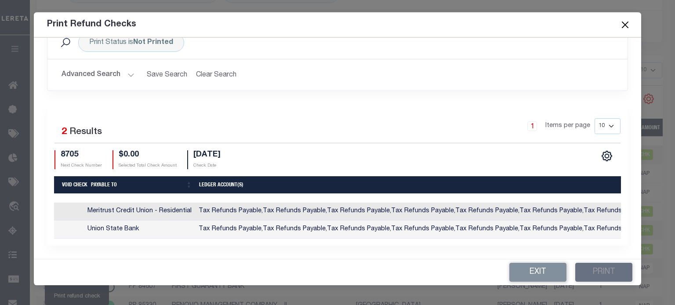
scroll to position [0, 96]
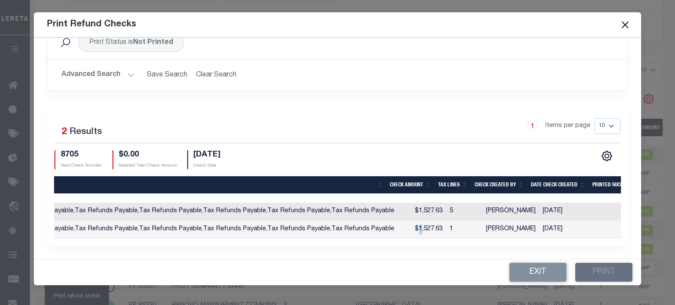
click at [408, 224] on td "$1,527.63" at bounding box center [422, 230] width 48 height 18
checkbox input "false"
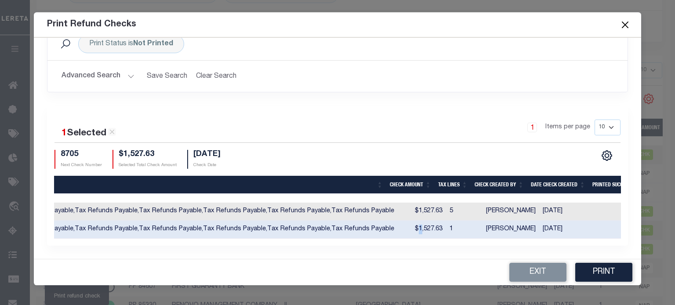
click at [408, 224] on td "$1,527.63" at bounding box center [422, 230] width 48 height 18
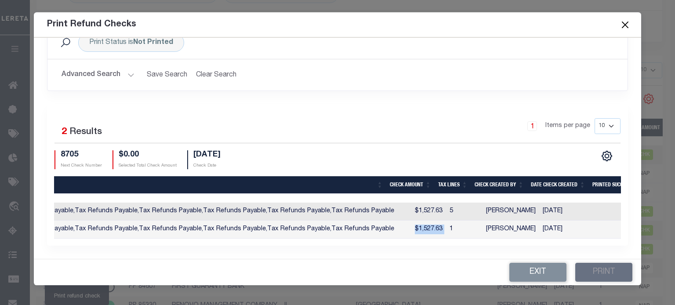
click at [408, 224] on td "$1,527.63" at bounding box center [422, 230] width 48 height 18
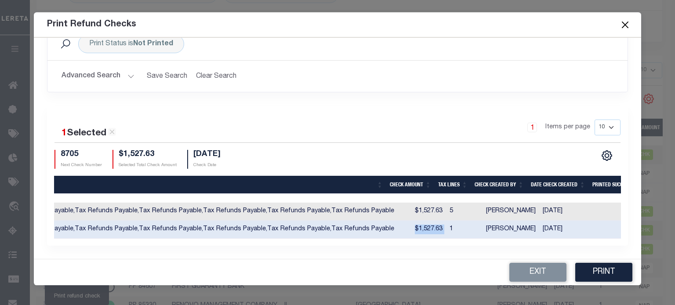
click at [408, 224] on td "$1,527.63" at bounding box center [422, 230] width 48 height 18
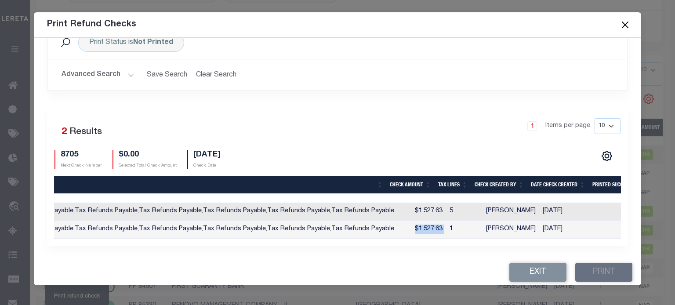
click at [408, 224] on td "$1,527.63" at bounding box center [422, 230] width 48 height 18
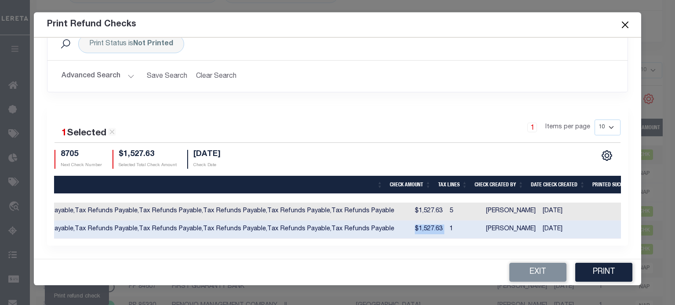
click at [408, 224] on td "$1,527.63" at bounding box center [422, 230] width 48 height 18
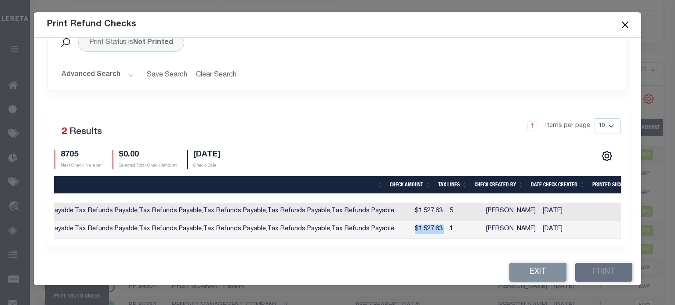
click at [408, 224] on td "$1,527.63" at bounding box center [422, 230] width 48 height 18
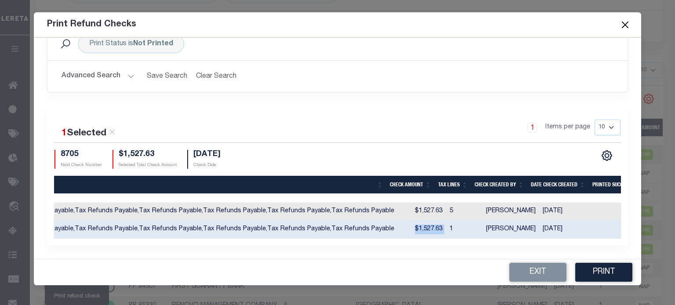
checkbox input "true"
click at [412, 206] on td "$1,527.63" at bounding box center [422, 212] width 48 height 18
checkbox input "true"
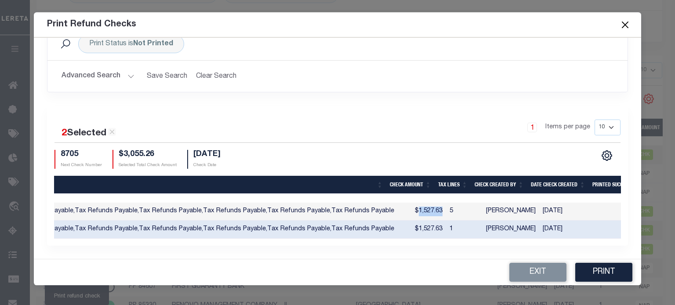
click at [412, 206] on td "$1,527.63" at bounding box center [422, 212] width 48 height 18
checkbox input "false"
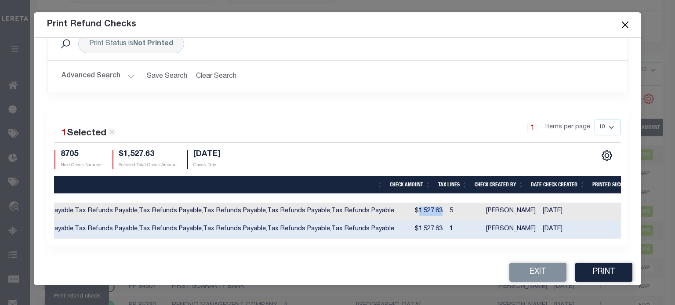
click at [412, 206] on td "$1,527.63" at bounding box center [422, 212] width 48 height 18
checkbox input "true"
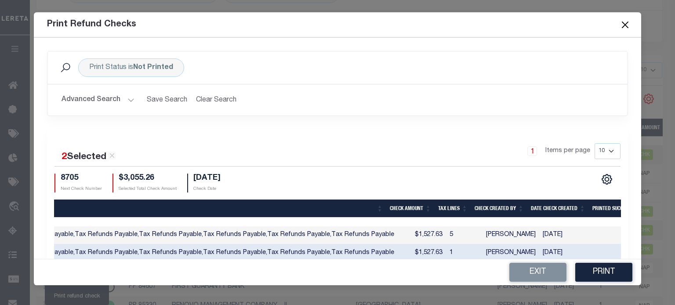
click at [627, 27] on button "Close" at bounding box center [624, 24] width 11 height 11
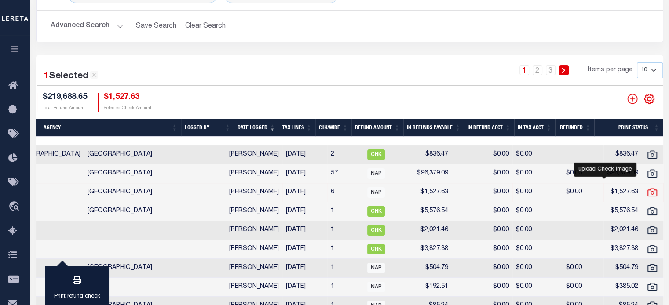
click at [646, 190] on icon "" at bounding box center [651, 192] width 11 height 11
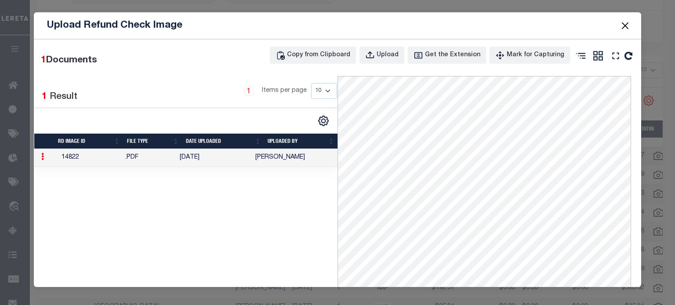
click at [626, 26] on button "Close" at bounding box center [624, 25] width 11 height 11
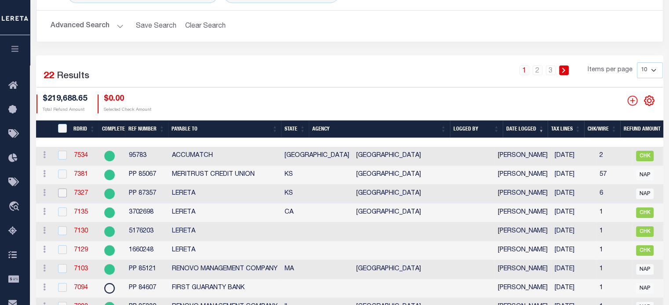
click at [59, 196] on input "checkbox" at bounding box center [62, 193] width 9 height 9
checkbox input "true"
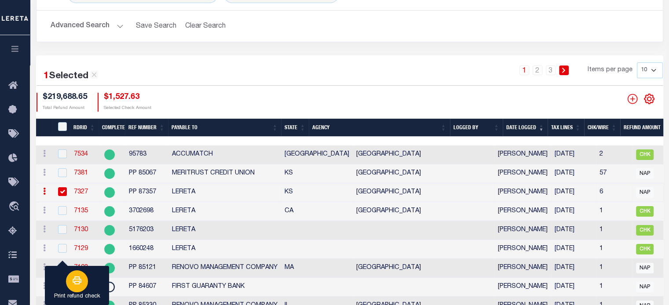
click at [103, 270] on button "Print refund check" at bounding box center [77, 286] width 64 height 40
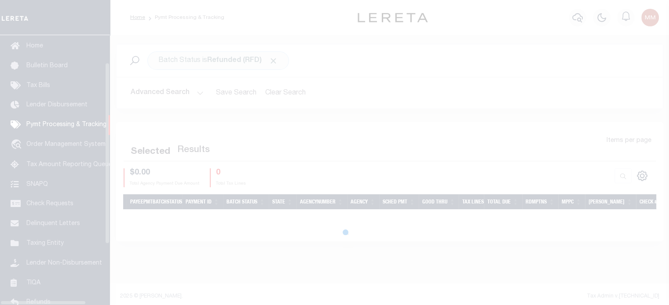
scroll to position [40, 0]
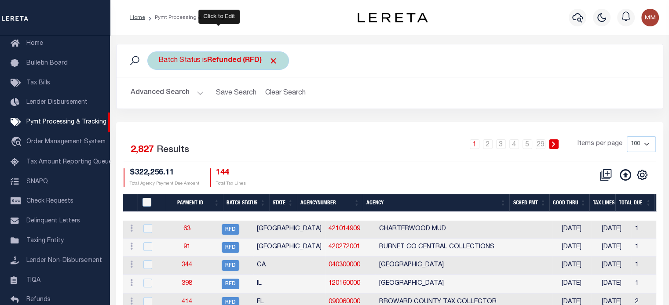
click at [213, 62] on b "Refunded (RFD)" at bounding box center [242, 60] width 71 height 7
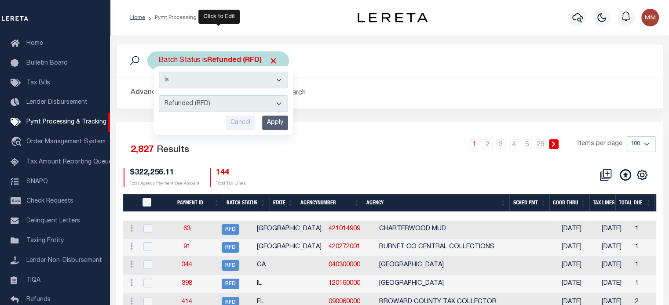
click at [200, 106] on select "Awaiting Funds (AWF) Cleared and Complete (CAC) New Check Needed (NCN) Payment …" at bounding box center [223, 103] width 129 height 17
select select "RFL"
click at [159, 95] on select "Awaiting Funds (AWF) Cleared and Complete (CAC) New Check Needed (NCN) Payment …" at bounding box center [223, 103] width 129 height 17
drag, startPoint x: 268, startPoint y: 124, endPoint x: 432, endPoint y: 153, distance: 166.5
click at [268, 124] on input "Apply" at bounding box center [275, 123] width 26 height 15
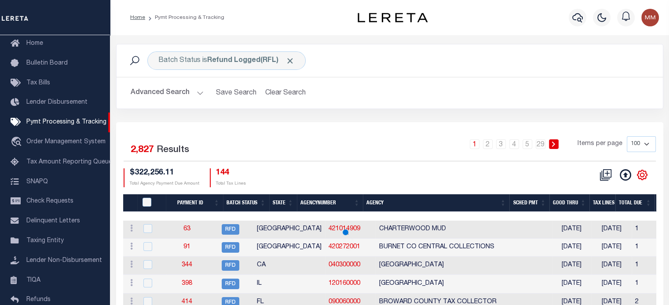
select select
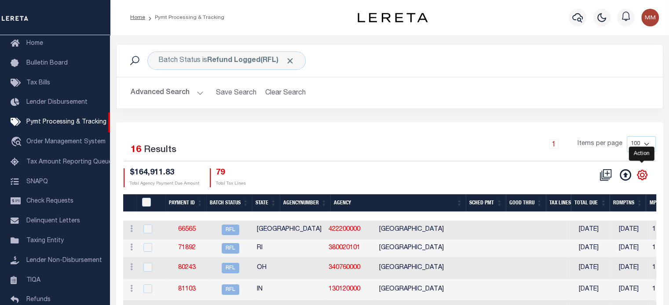
click at [641, 175] on icon "" at bounding box center [641, 174] width 11 height 11
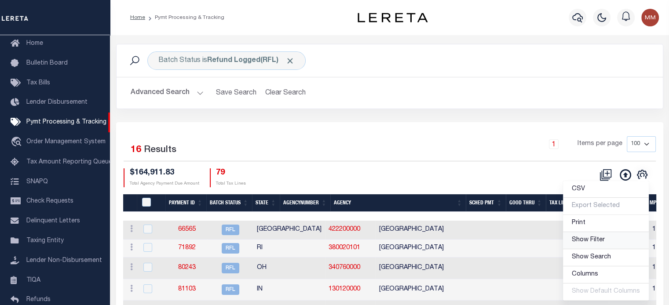
click at [591, 244] on link "Show Filter" at bounding box center [606, 240] width 86 height 17
select select
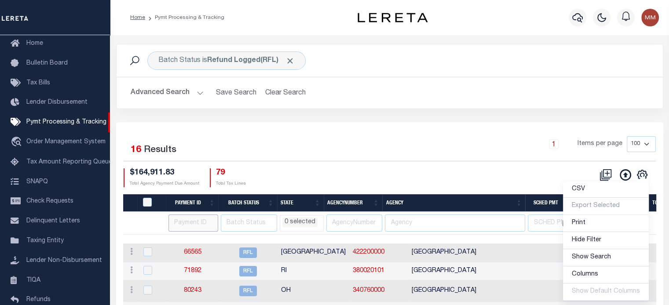
click at [192, 222] on input "number" at bounding box center [193, 223] width 50 height 17
type input "916"
select select
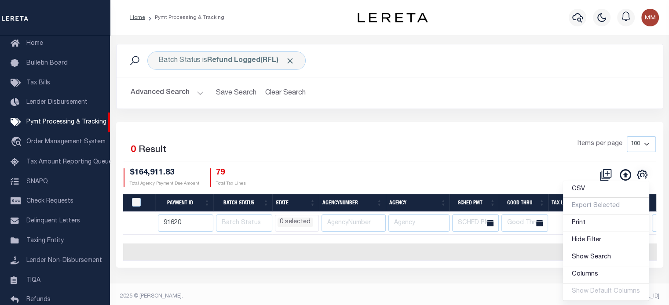
type input "91620"
select select
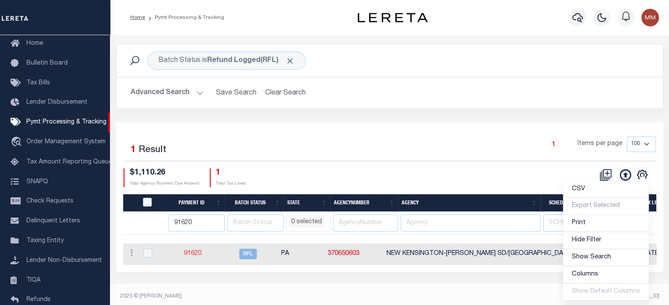
click at [193, 254] on link "91620" at bounding box center [193, 254] width 18 height 6
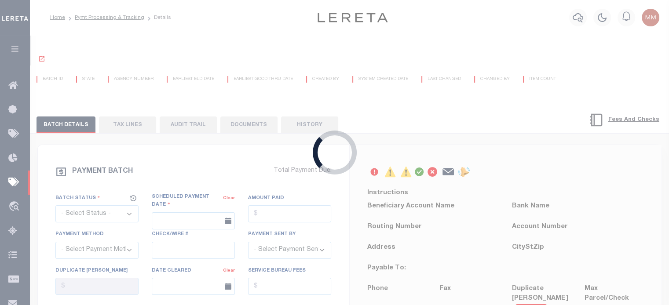
select select "RFL"
type input "09/23/2025"
type input "$1,110.26"
select select "CHK"
type input "53774"
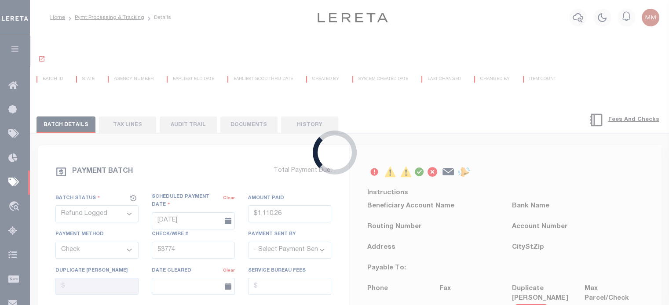
select select "[PERSON_NAME]"
type input "$5"
checkbox input "true"
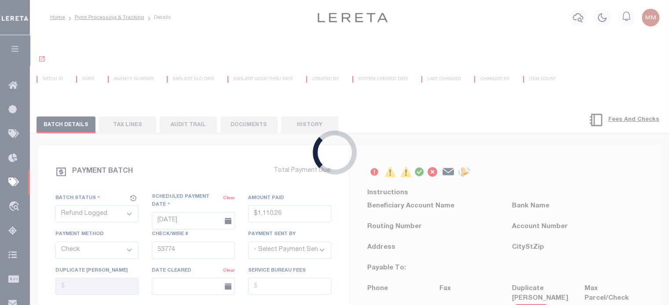
select select "FDX"
type input "09/23/2025"
type input "$9.65"
type input "884612821120"
type input "N"
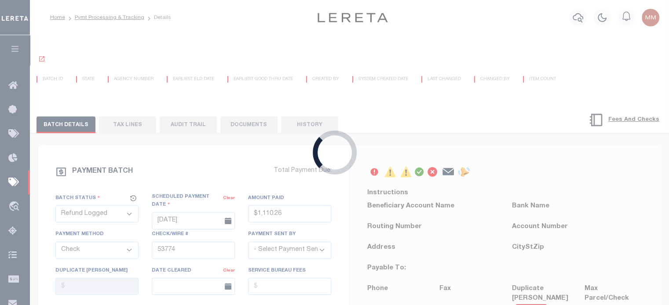
radio input "true"
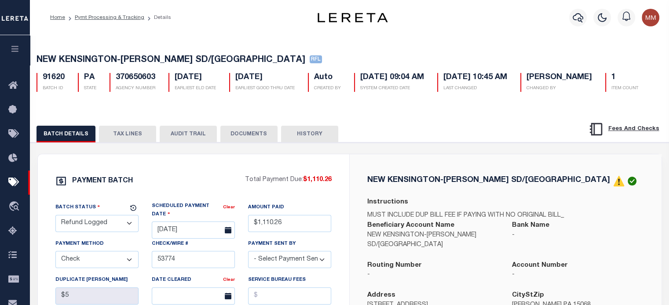
click at [251, 139] on button "DOCUMENTS" at bounding box center [248, 134] width 57 height 17
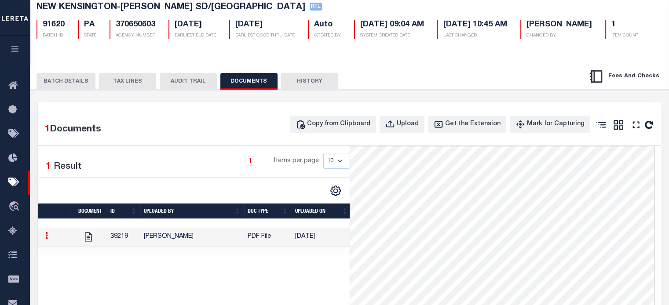
scroll to position [50, 0]
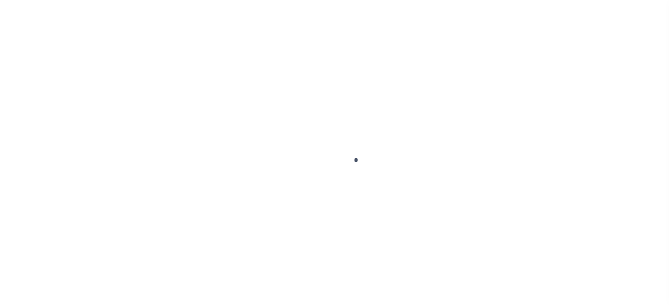
scroll to position [125, 0]
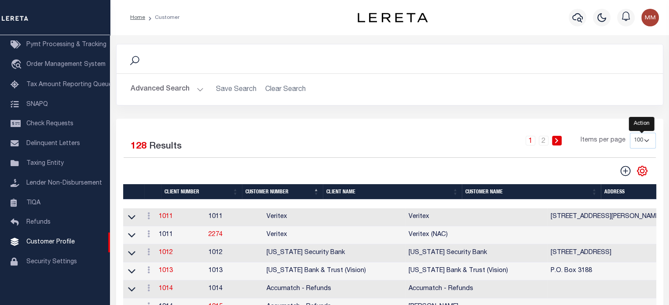
click at [641, 169] on icon "" at bounding box center [642, 171] width 4 height 4
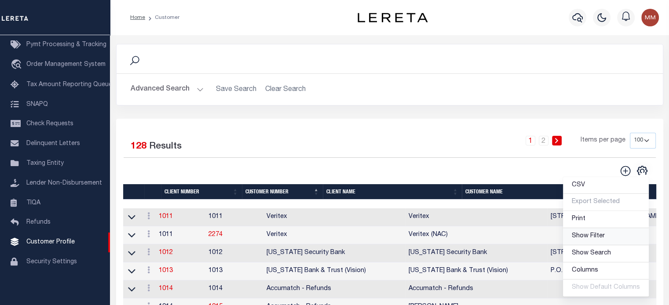
click at [584, 237] on span "Show Filter" at bounding box center [587, 236] width 33 height 6
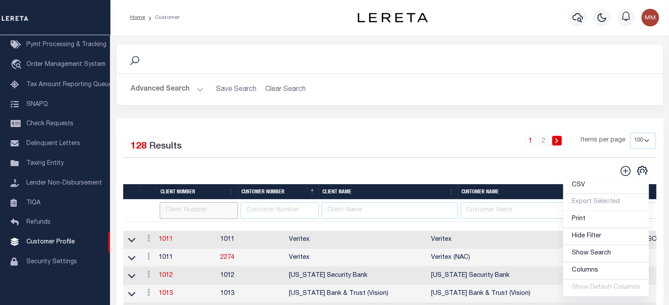
drag, startPoint x: 205, startPoint y: 212, endPoint x: 213, endPoint y: 212, distance: 7.5
click at [205, 212] on input "text" at bounding box center [199, 210] width 78 height 17
type input "2132"
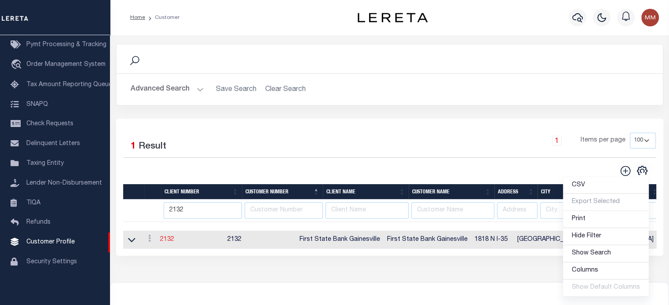
click at [171, 240] on link "2132" at bounding box center [167, 240] width 14 height 6
select select
type input "First State Bank Gainesville"
type input "2132"
type input "First State Bank Gainesville"
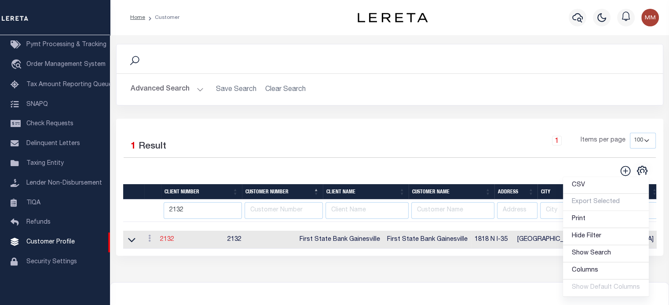
type input "Brittany"
type input "Copeland"
select select "Mixed Portfolio"
type input "[PERSON_NAME]"
type input "Tony Targhetta"
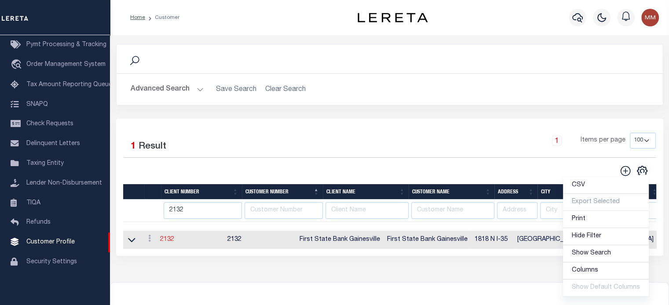
select select "JHS"
checkbox input "true"
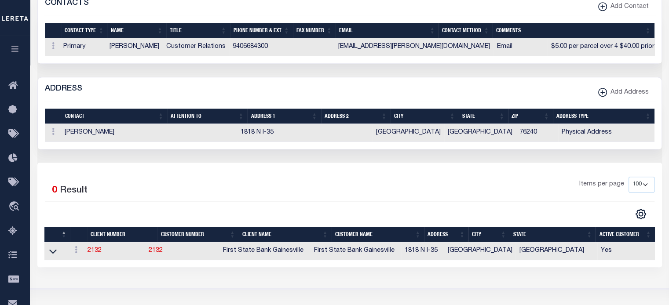
scroll to position [440, 0]
